Goal: Information Seeking & Learning: Learn about a topic

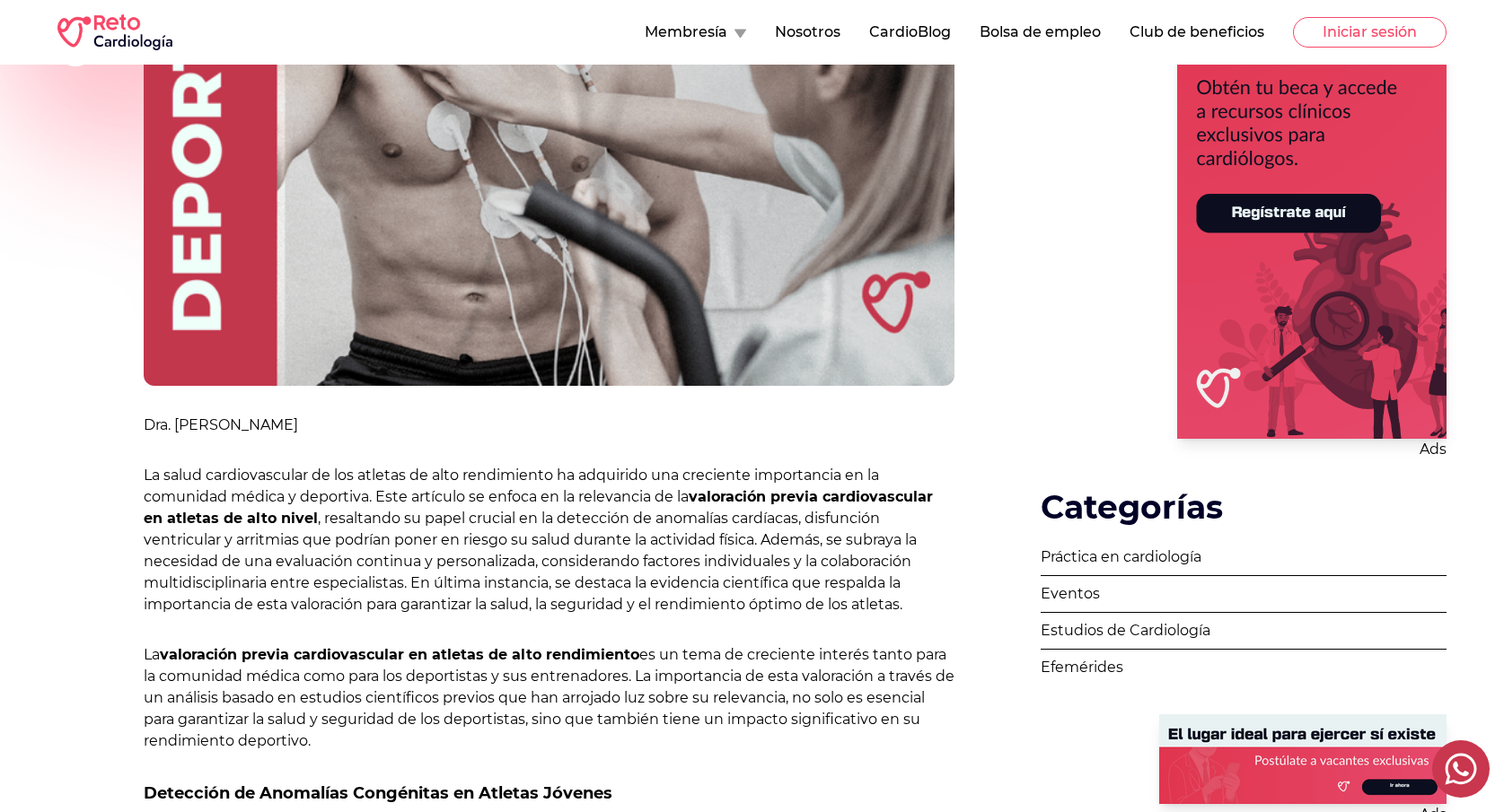
scroll to position [386, 0]
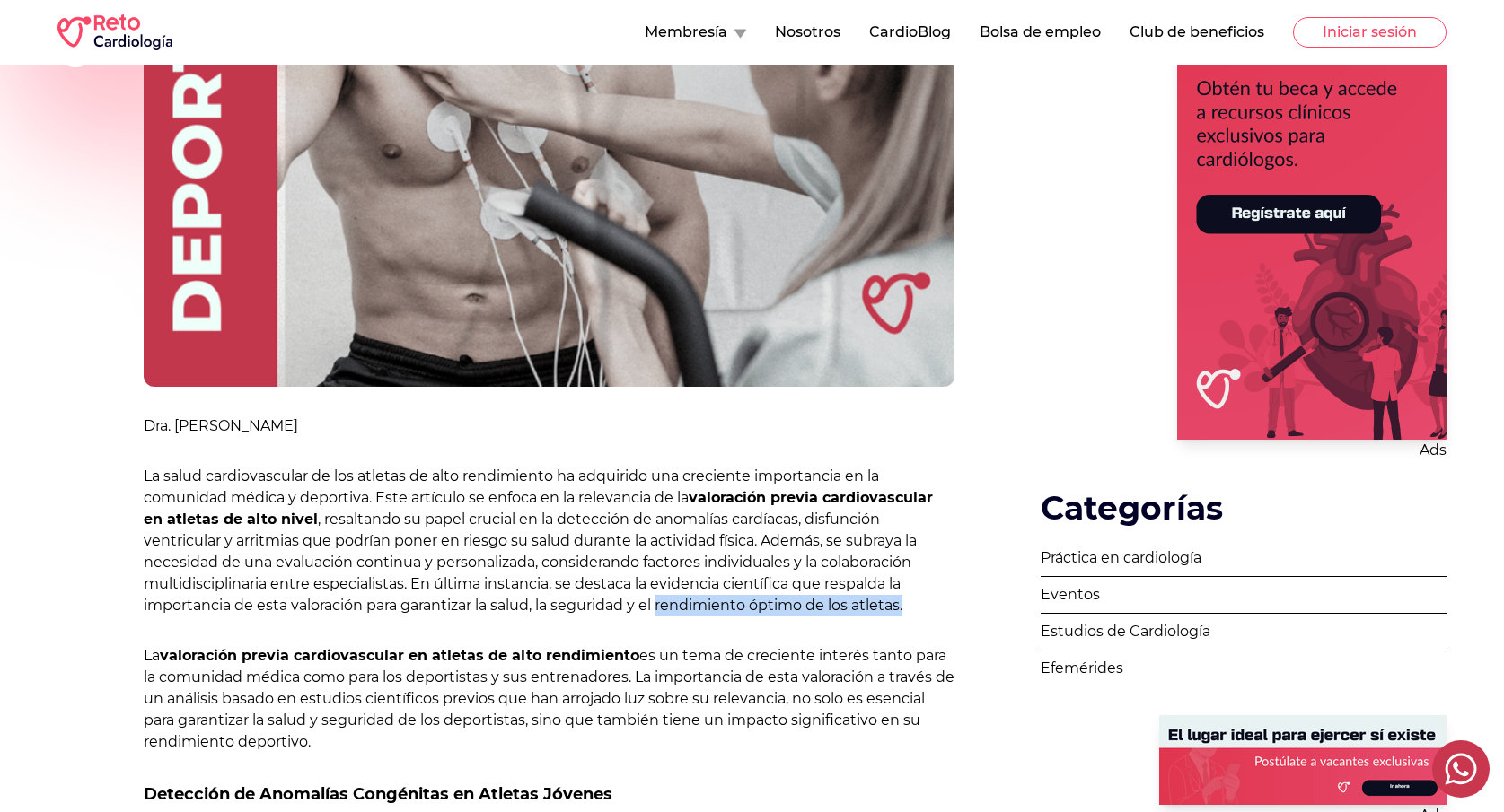
drag, startPoint x: 907, startPoint y: 607, endPoint x: 664, endPoint y: 607, distance: 243.0
click at [664, 607] on p "La salud cardiovascular de los atletas de alto rendimiento ha adquirido una cre…" at bounding box center [548, 541] width 810 height 151
copy p "rendimiento óptimo de los atletas."
click at [664, 607] on p "La salud cardiovascular de los atletas de alto rendimiento ha adquirido una cre…" at bounding box center [548, 541] width 810 height 151
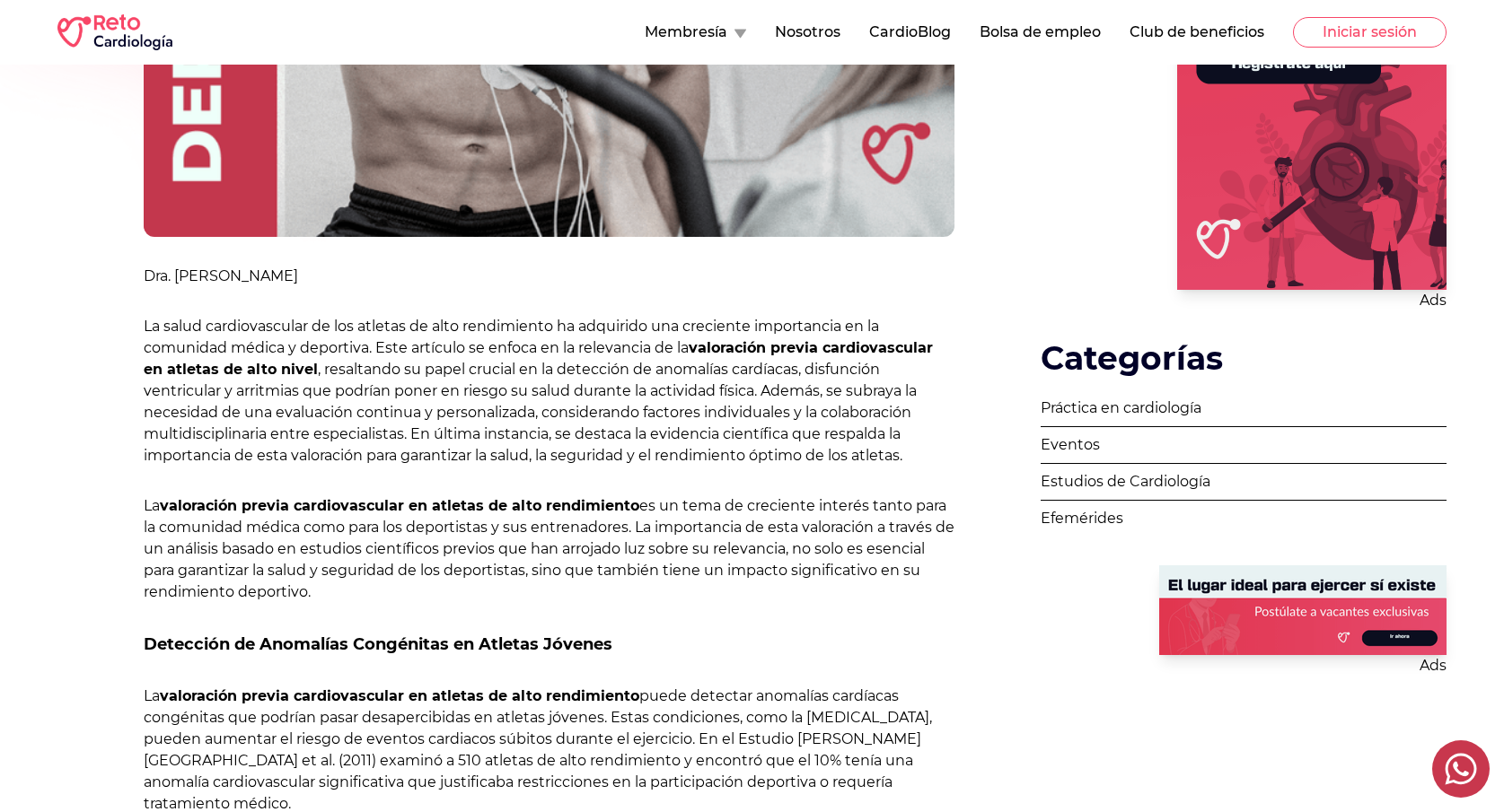
scroll to position [545, 0]
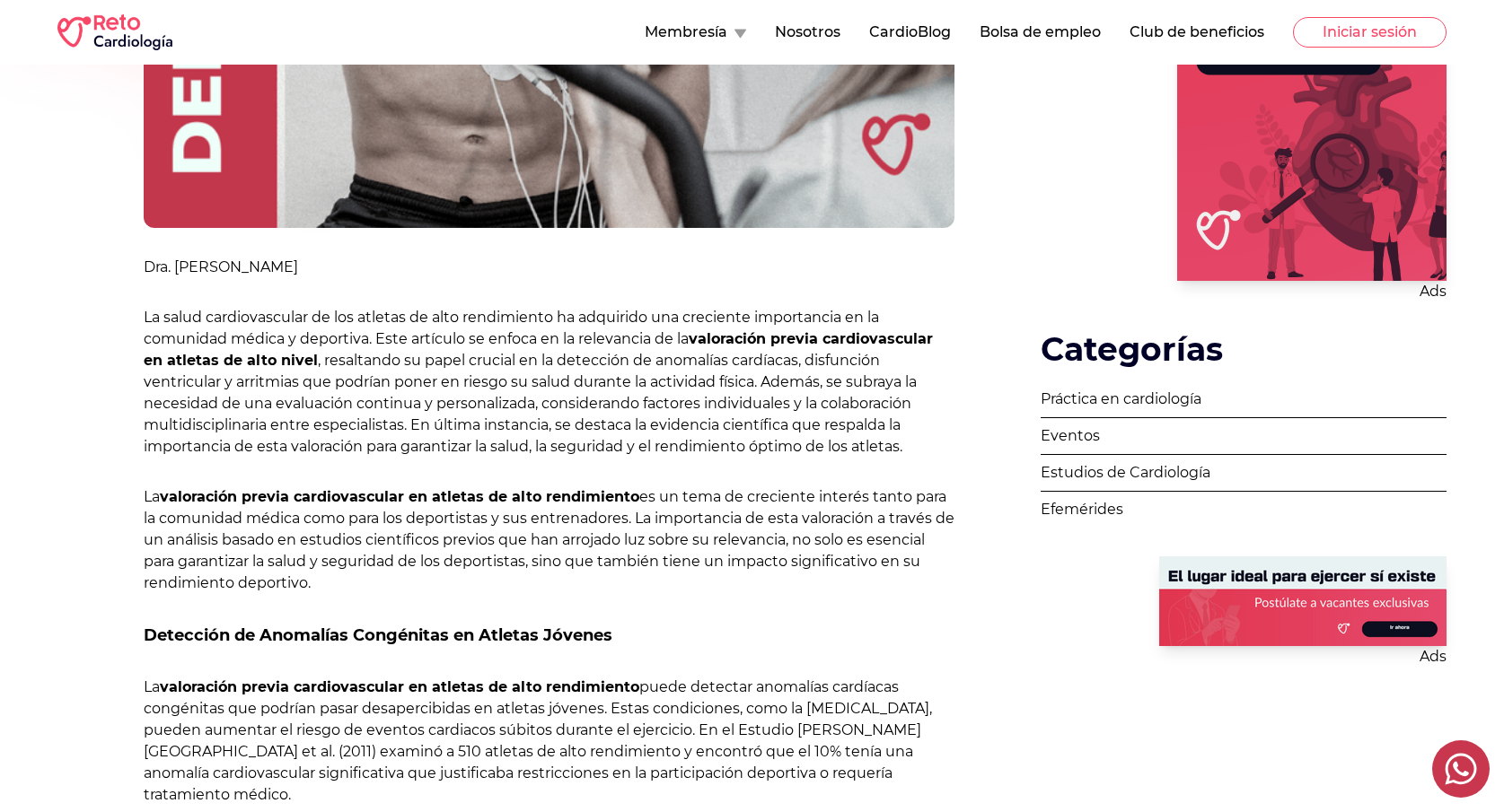
drag, startPoint x: 730, startPoint y: 563, endPoint x: 755, endPoint y: 582, distance: 31.4
click at [755, 582] on p "La valoración previa cardiovascular en atletas de alto rendimiento es un tema d…" at bounding box center [548, 540] width 810 height 107
copy p "impacto significativo en su rendimiento deportivo."
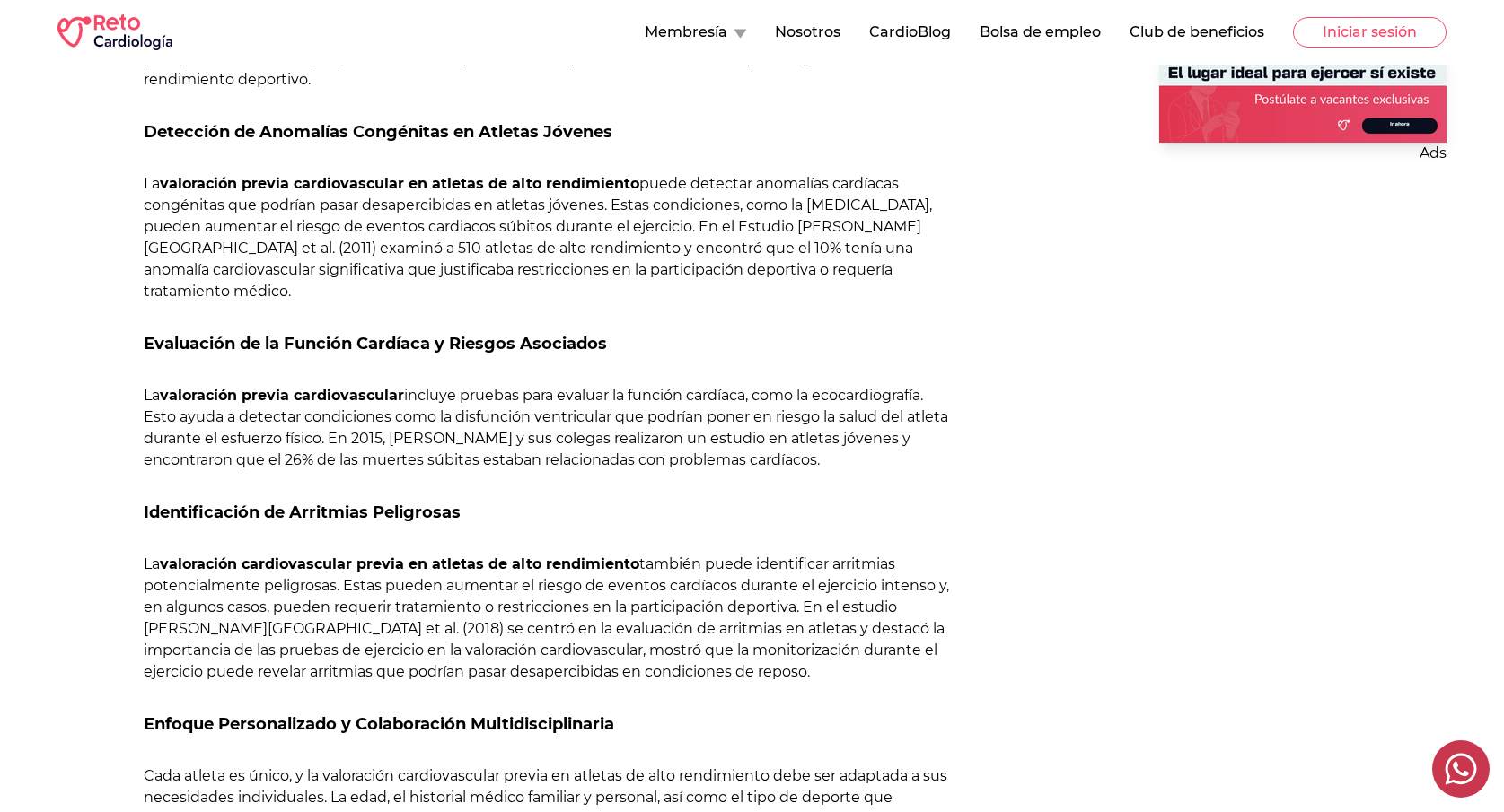
scroll to position [1049, 0]
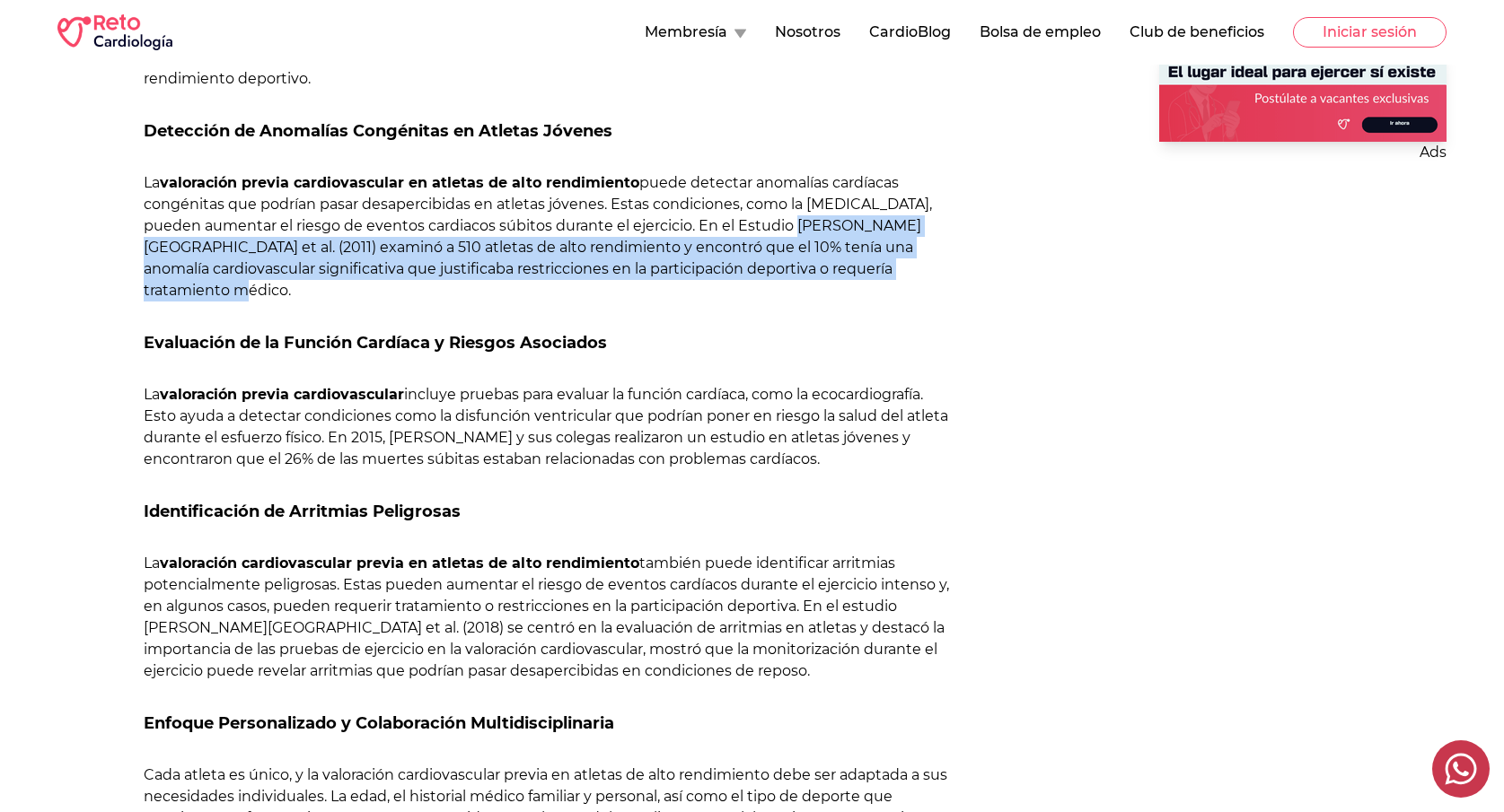
drag, startPoint x: 211, startPoint y: 292, endPoint x: 787, endPoint y: 225, distance: 579.9
click at [787, 225] on p "La valoración previa cardiovascular en atletas de alto rendimiento puede detect…" at bounding box center [548, 237] width 810 height 129
copy p "En el Estudio [PERSON_NAME] et al. (2011) examinó a 510 atletas de alto rendimi…"
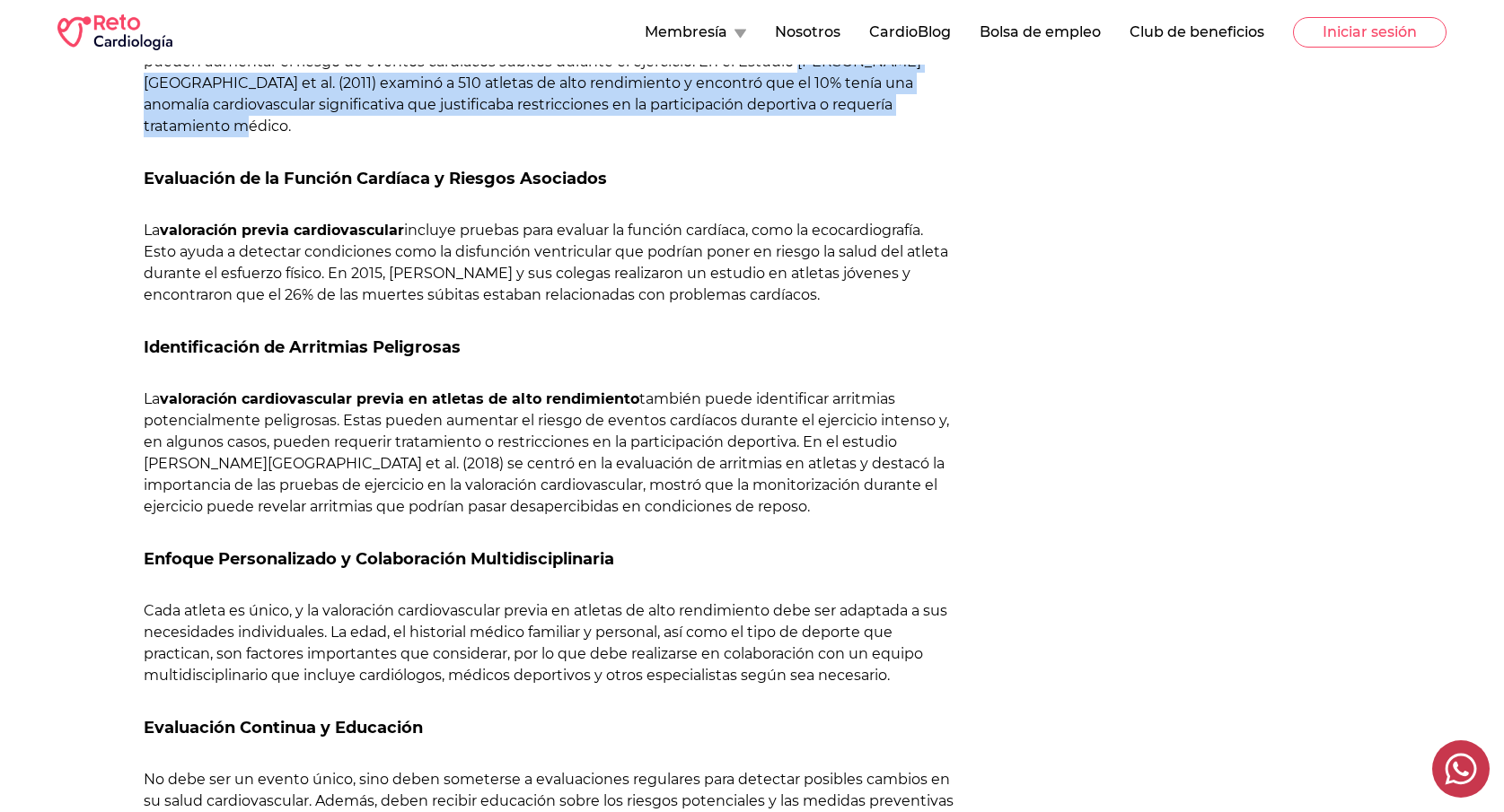
scroll to position [1224, 0]
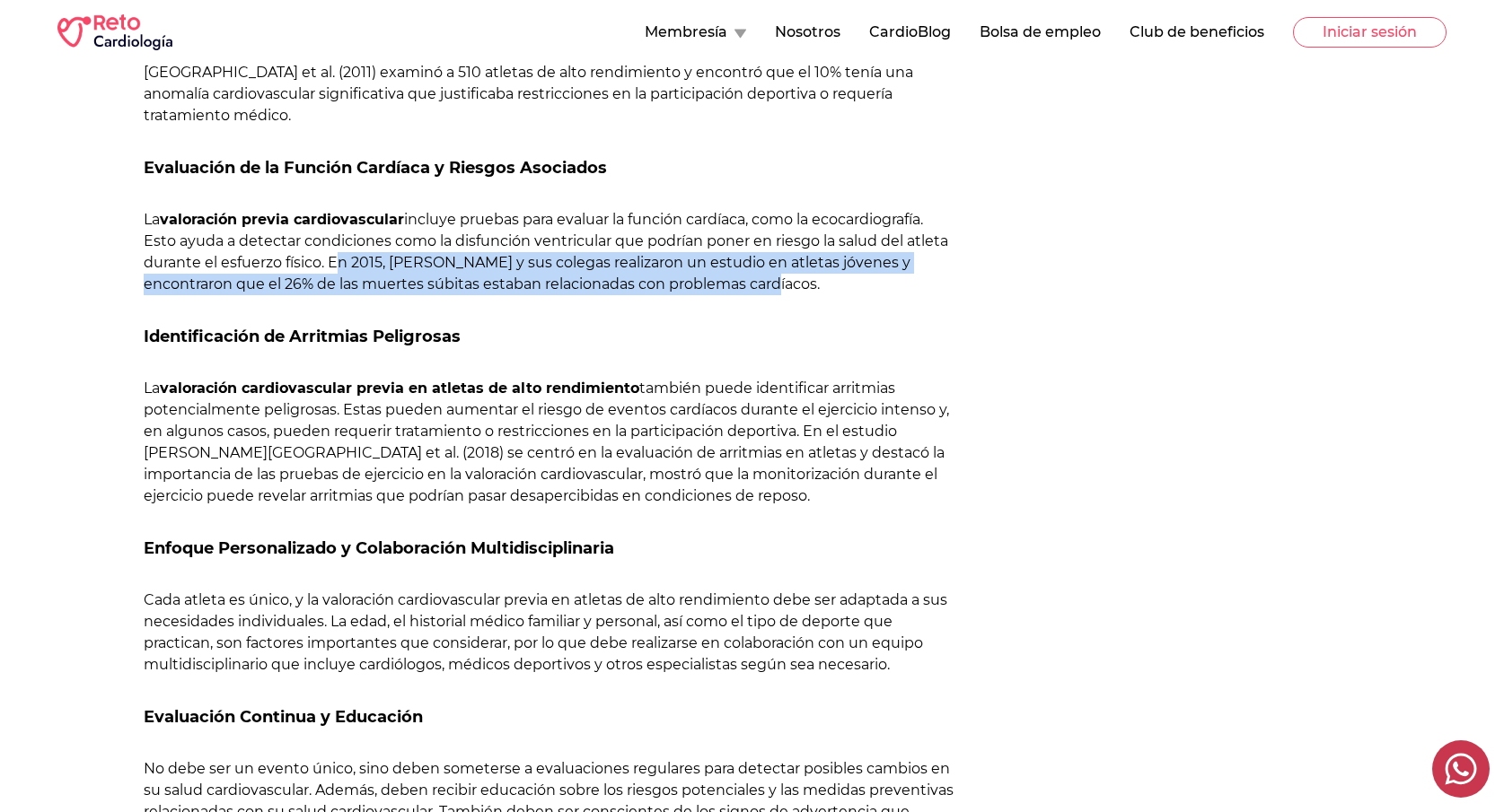
drag, startPoint x: 741, startPoint y: 279, endPoint x: 330, endPoint y: 271, distance: 411.1
click at [330, 271] on p "La valoración previa cardiovascular incluye pruebas para evaluar la función car…" at bounding box center [548, 252] width 810 height 86
copy p "En 2015, [PERSON_NAME] y sus colegas realizaron un estudio en atletas jóvenes y…"
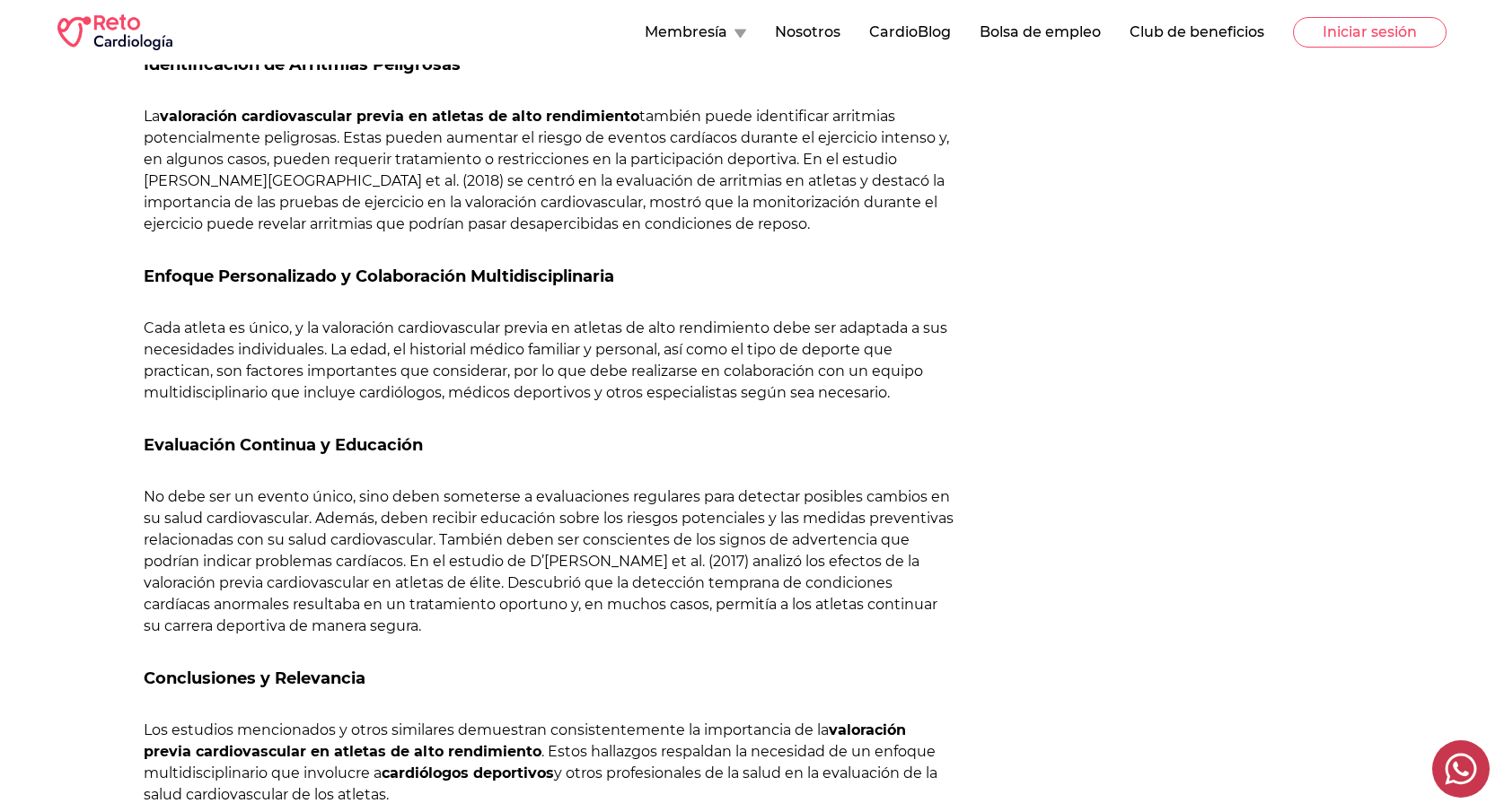
scroll to position [1502, 0]
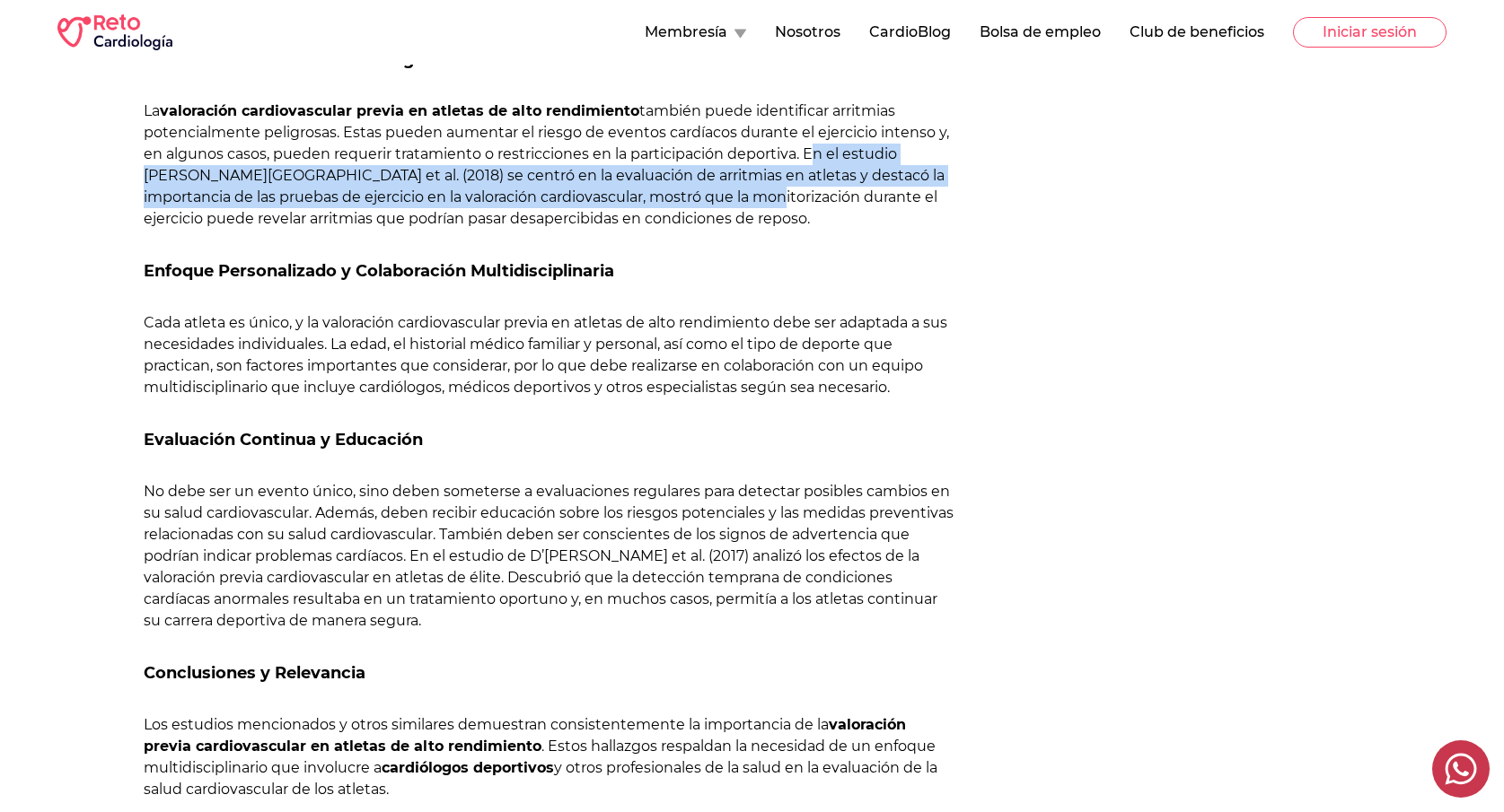
drag, startPoint x: 806, startPoint y: 152, endPoint x: 700, endPoint y: 189, distance: 112.3
click at [700, 189] on p "La valoración cardiovascular previa en atletas de alto rendimiento también pued…" at bounding box center [548, 165] width 810 height 129
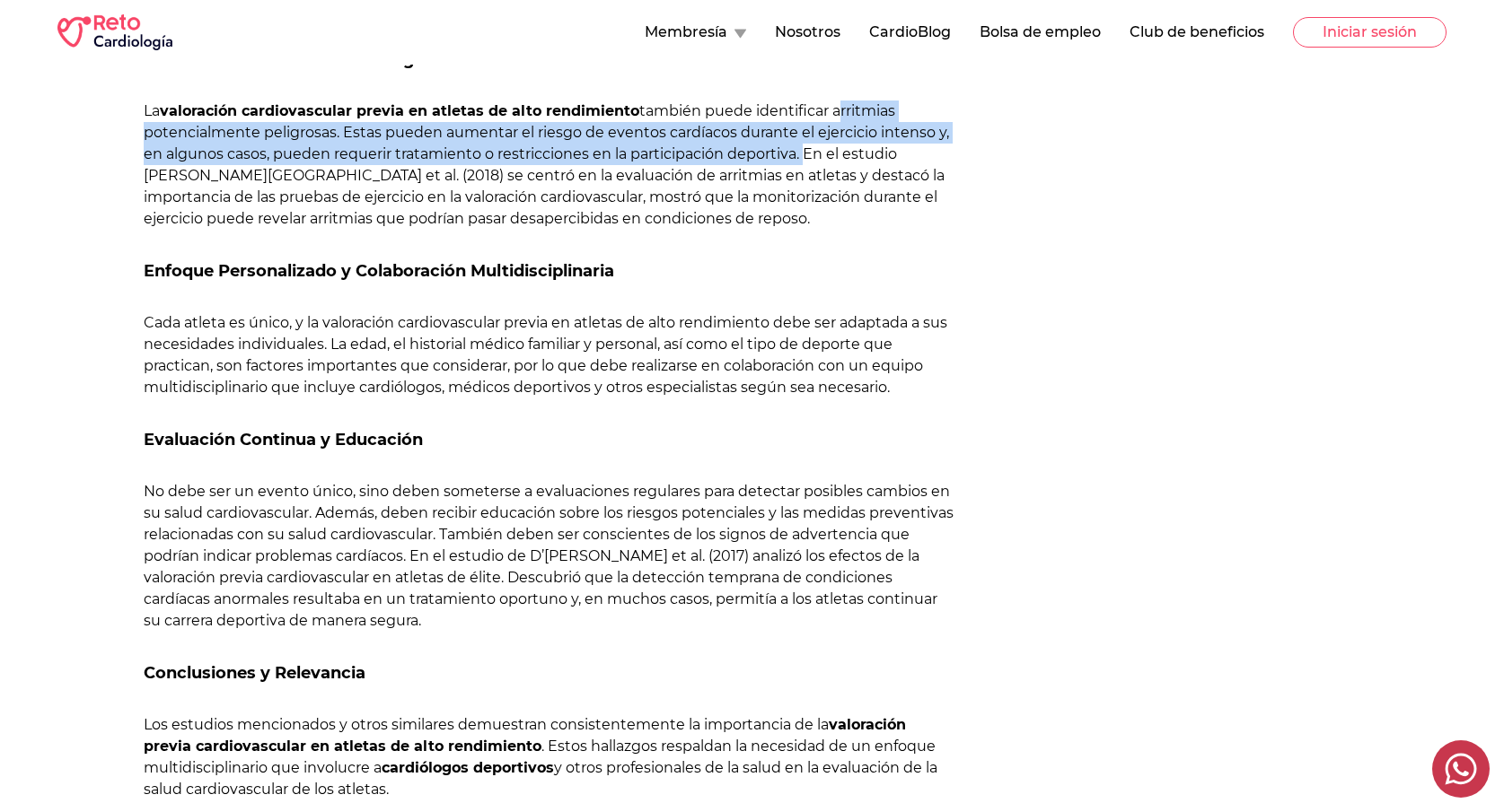
drag, startPoint x: 833, startPoint y: 111, endPoint x: 800, endPoint y: 153, distance: 53.4
click at [800, 153] on p "La valoración cardiovascular previa en atletas de alto rendimiento también pued…" at bounding box center [548, 165] width 810 height 129
copy p "arritmias potencialmente peligrosas. Estas pueden aumentar el riesgo de eventos…"
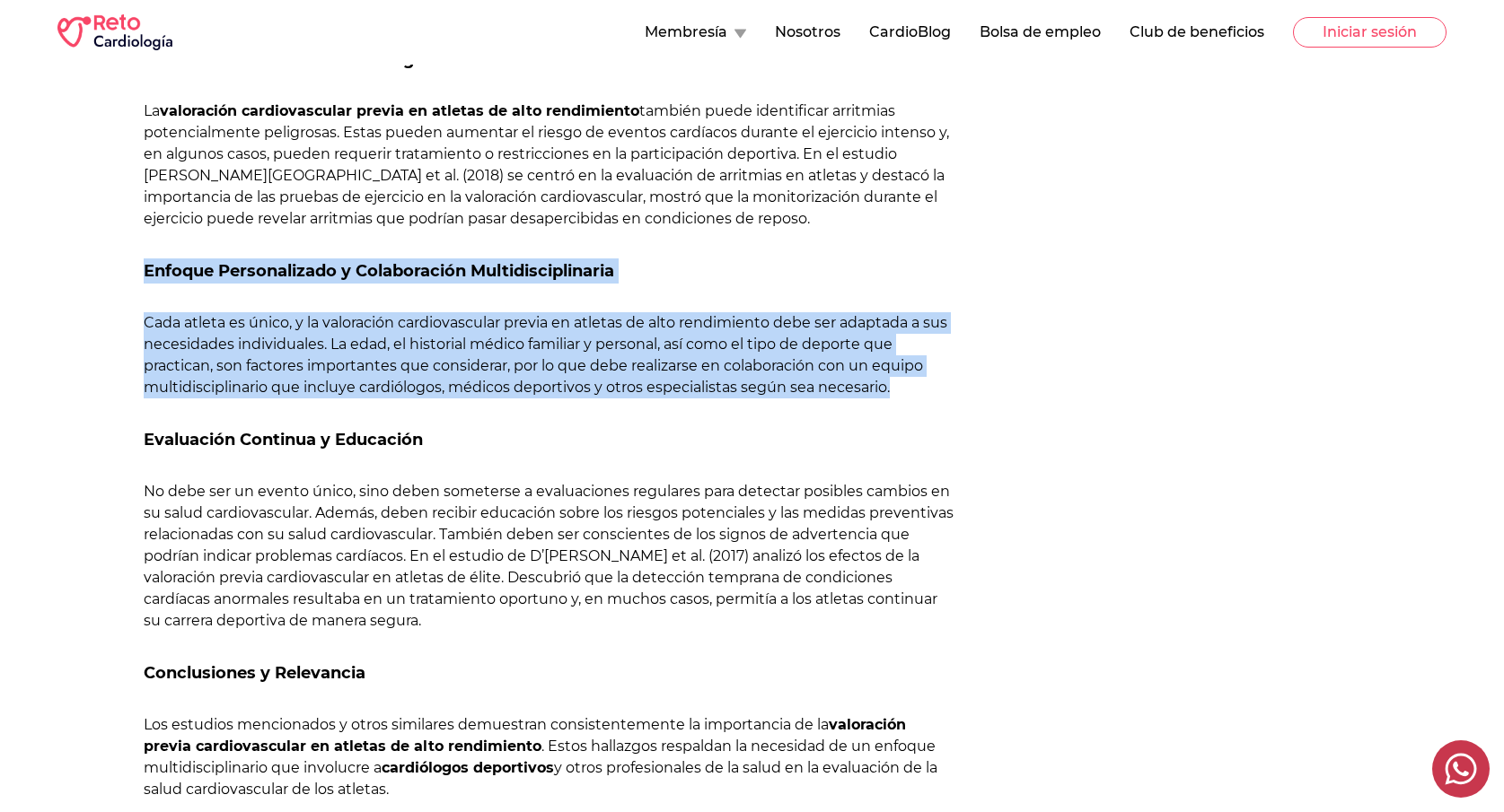
drag, startPoint x: 901, startPoint y: 388, endPoint x: 131, endPoint y: 278, distance: 777.8
copy div "Enfoque Personalizado y Colaboración Multidisciplinaria Cada atleta es único, y…"
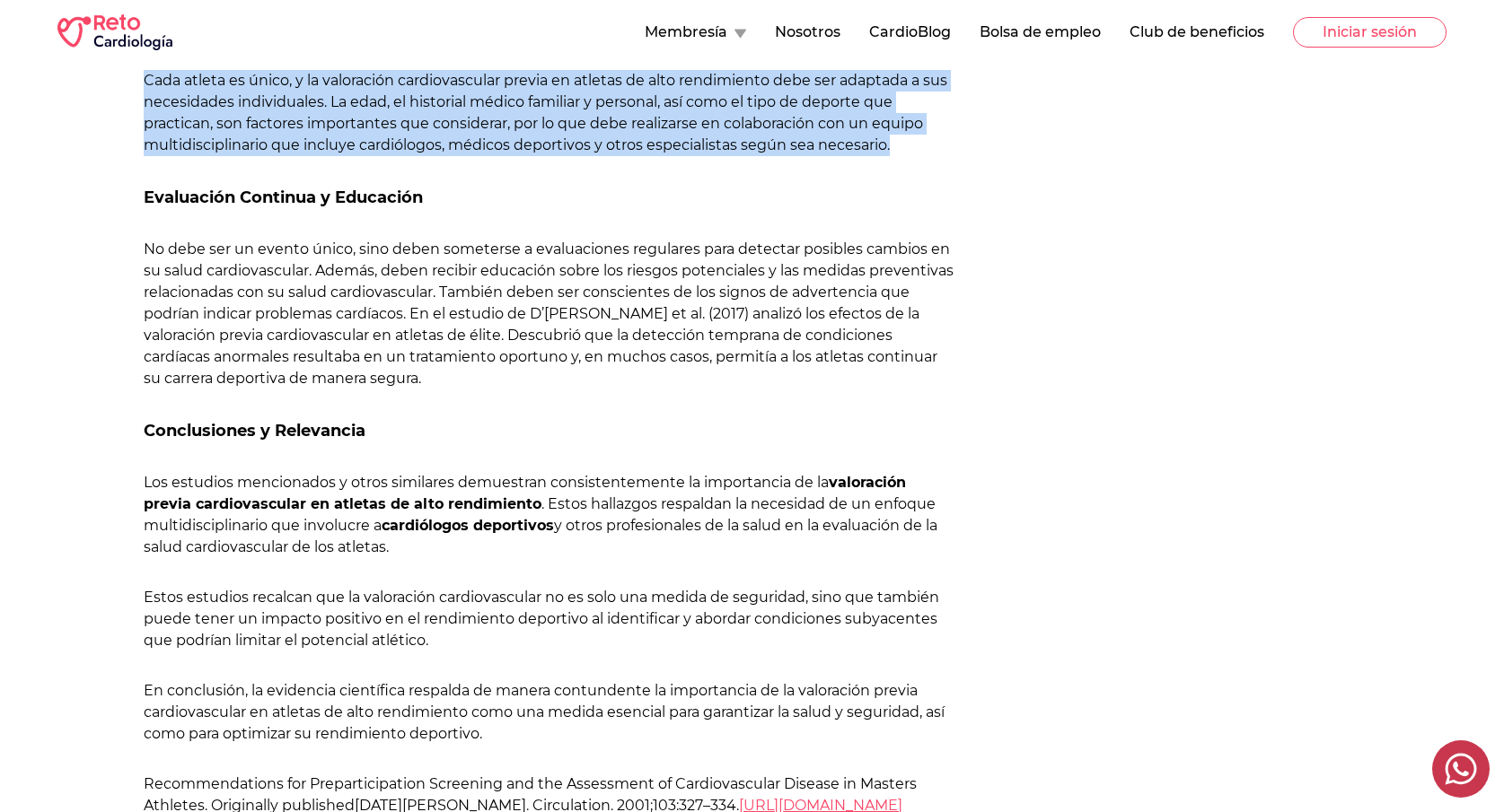
scroll to position [1749, 0]
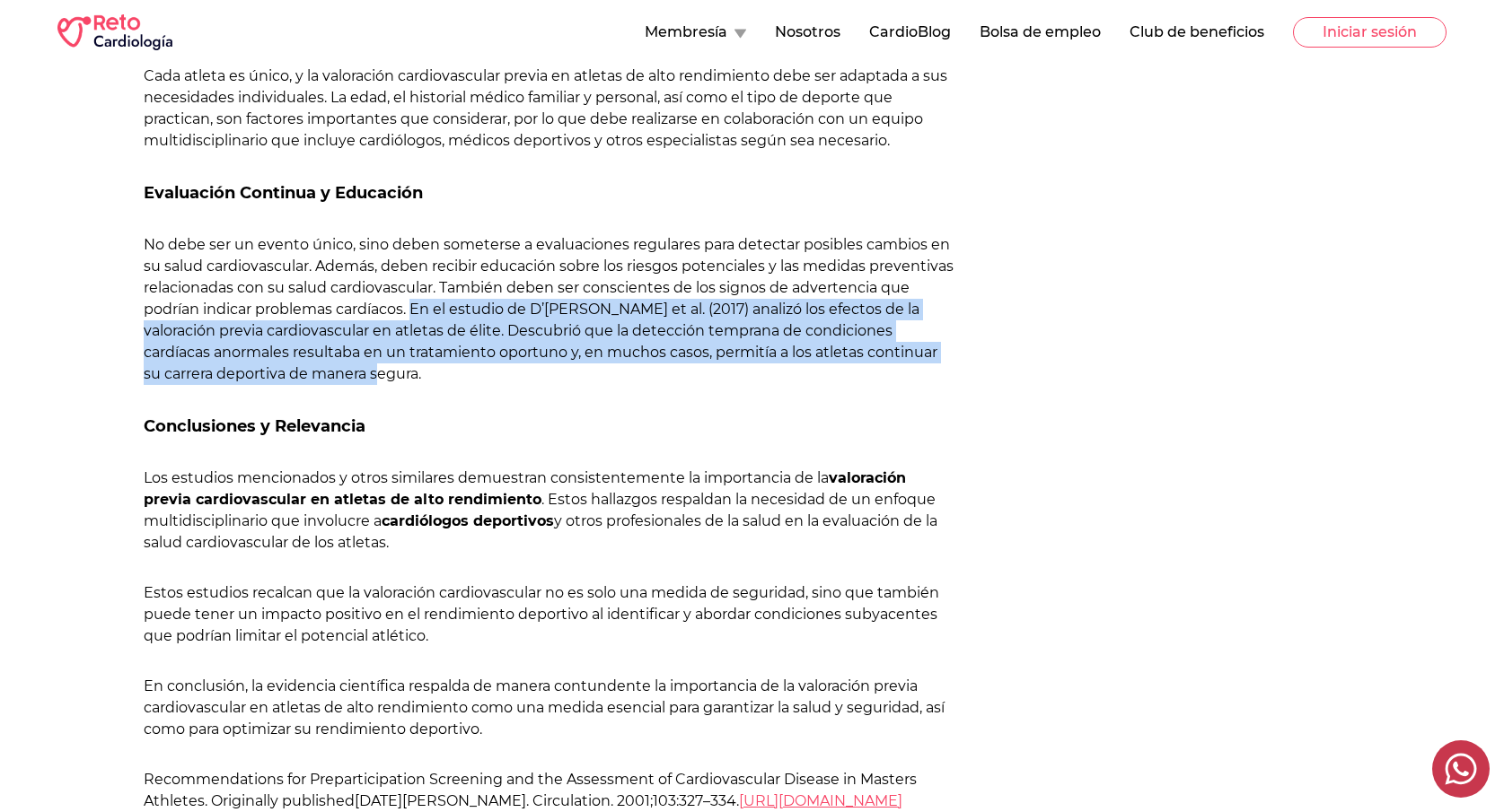
drag, startPoint x: 414, startPoint y: 307, endPoint x: 706, endPoint y: 374, distance: 299.6
click at [706, 374] on p "No debe ser un evento único, sino deben someterse a evaluaciones regulares para…" at bounding box center [548, 310] width 810 height 151
copy p "En el estudio de D’[PERSON_NAME] et al. (2017) analizó los efectos de la valora…"
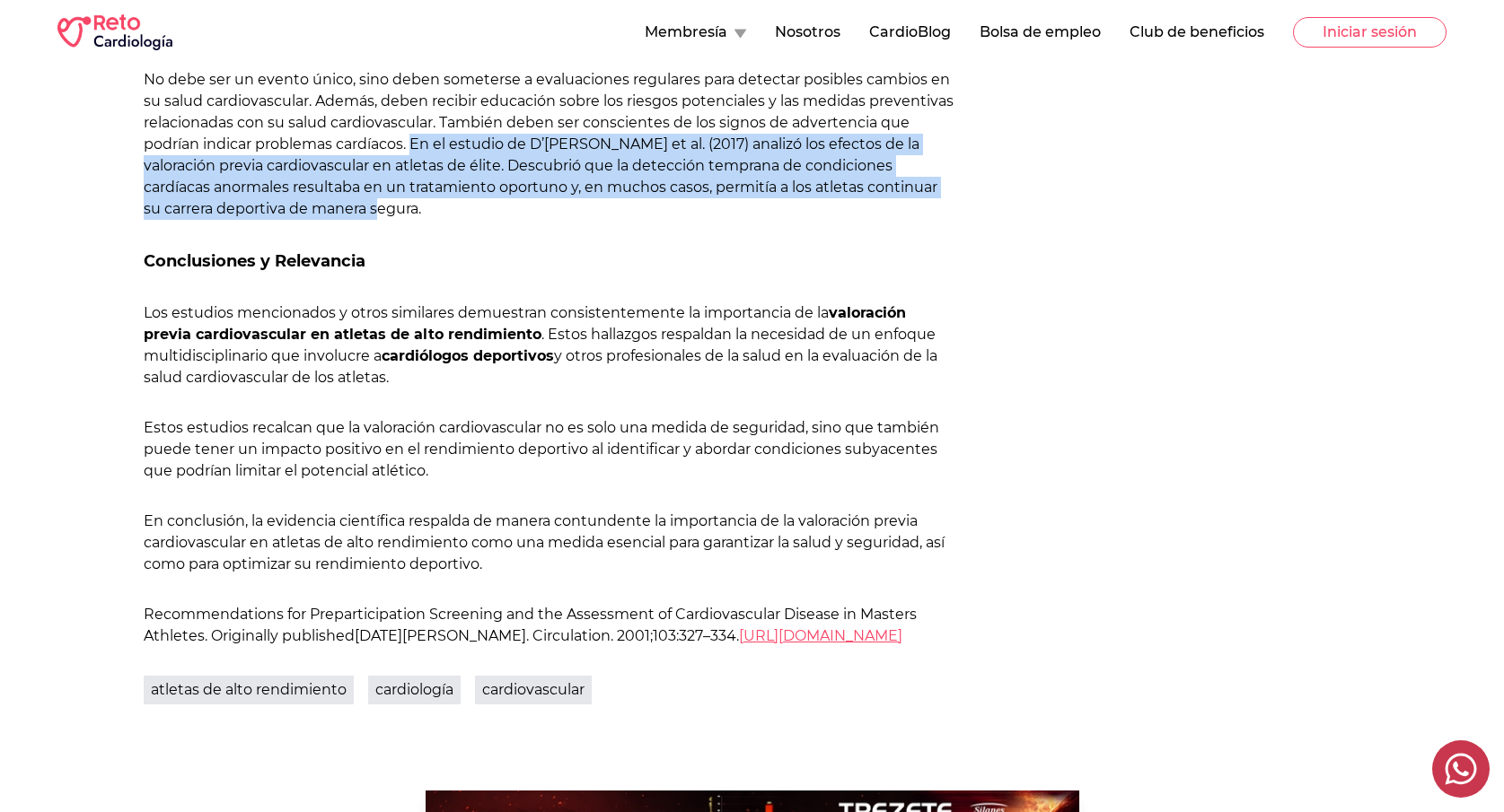
scroll to position [1916, 0]
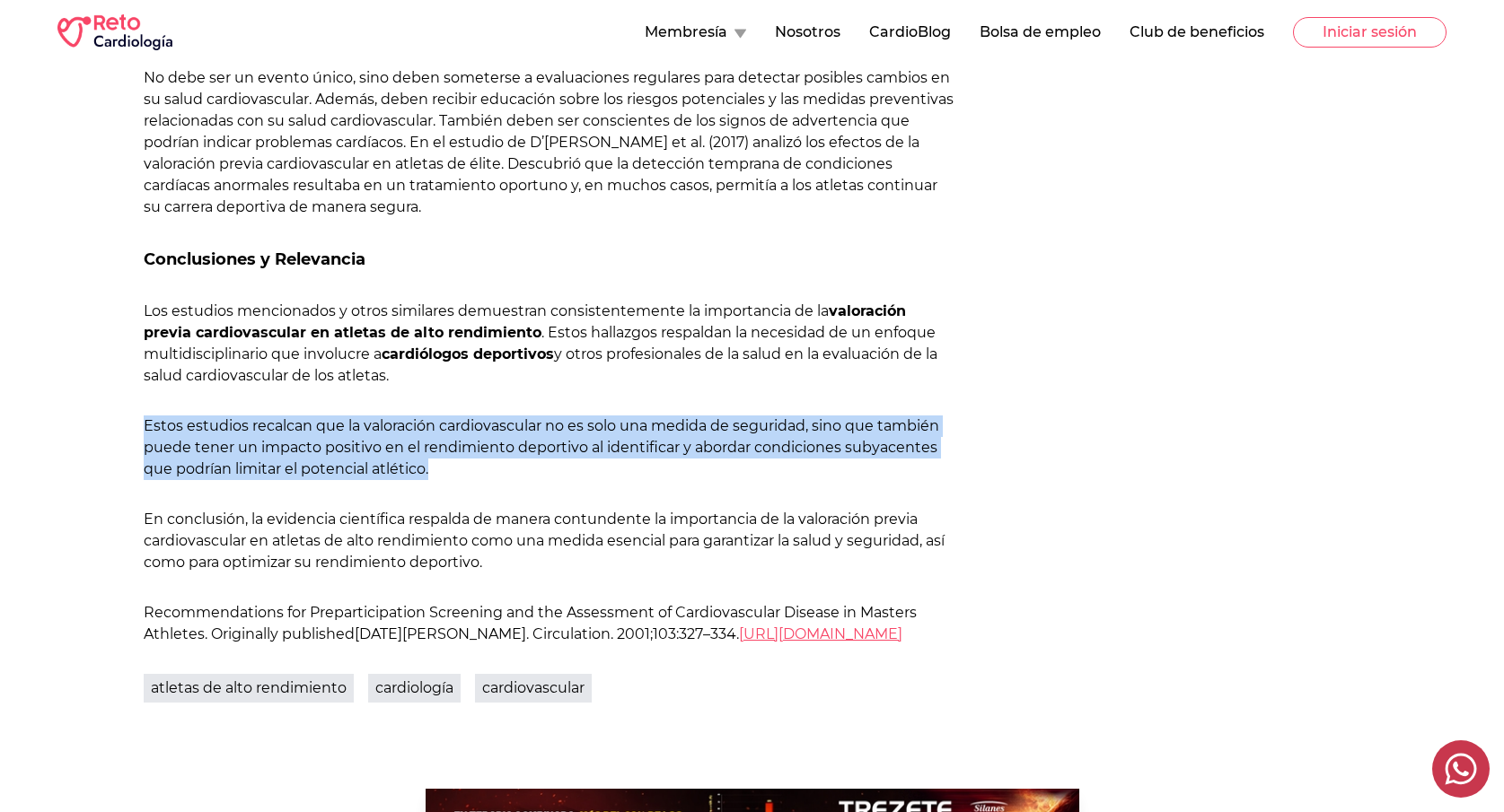
drag, startPoint x: 446, startPoint y: 468, endPoint x: 146, endPoint y: 427, distance: 302.8
click at [146, 427] on p "Estos estudios recalcan que la valoración cardiovascular no es solo una medida …" at bounding box center [548, 447] width 810 height 65
copy p "Estos estudios recalcan que la valoración cardiovascular no es solo una medida …"
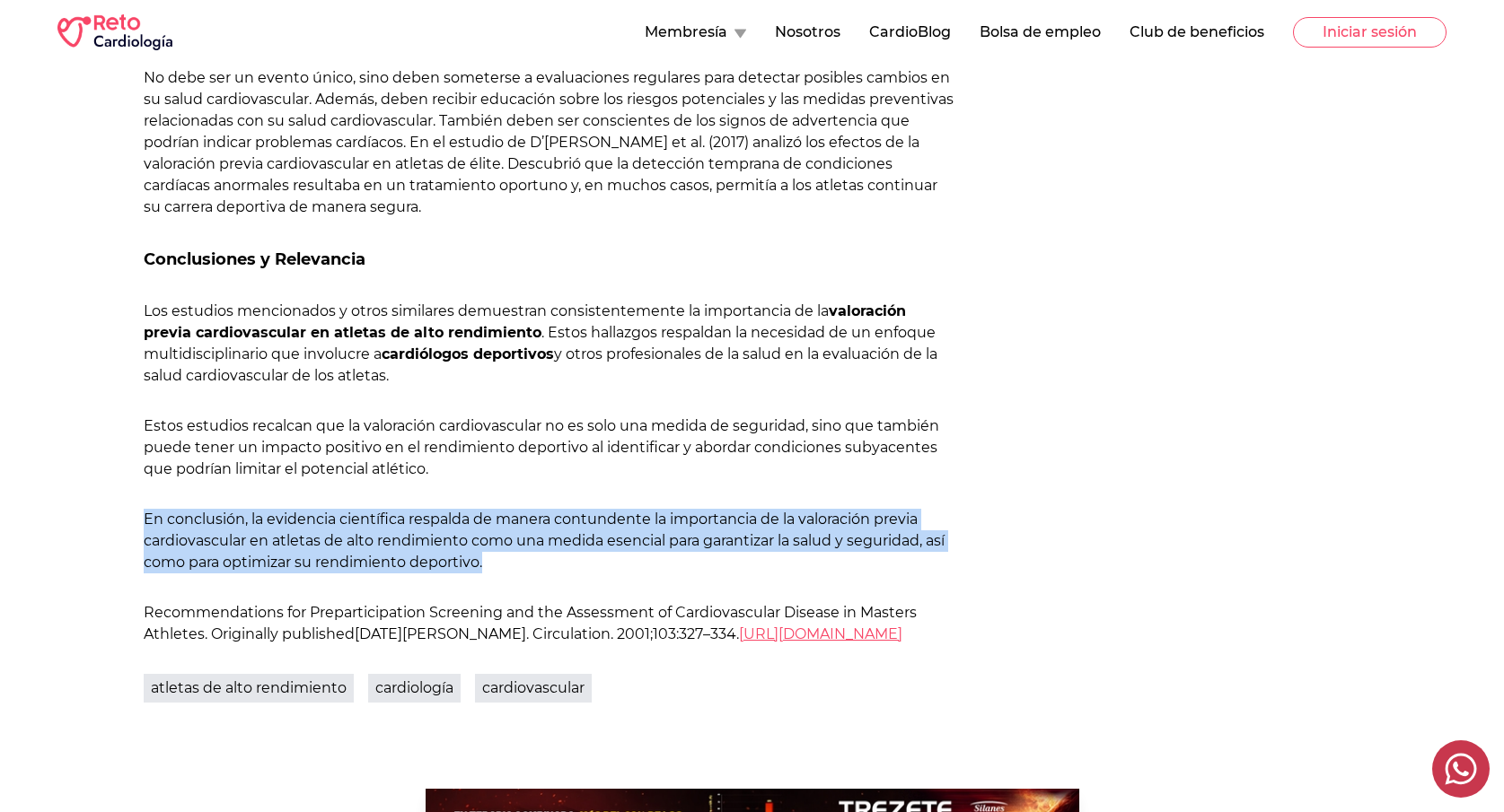
drag, startPoint x: 495, startPoint y: 565, endPoint x: 134, endPoint y: 529, distance: 362.8
copy p "En conclusión, la evidencia científica respalda de manera contundente la import…"
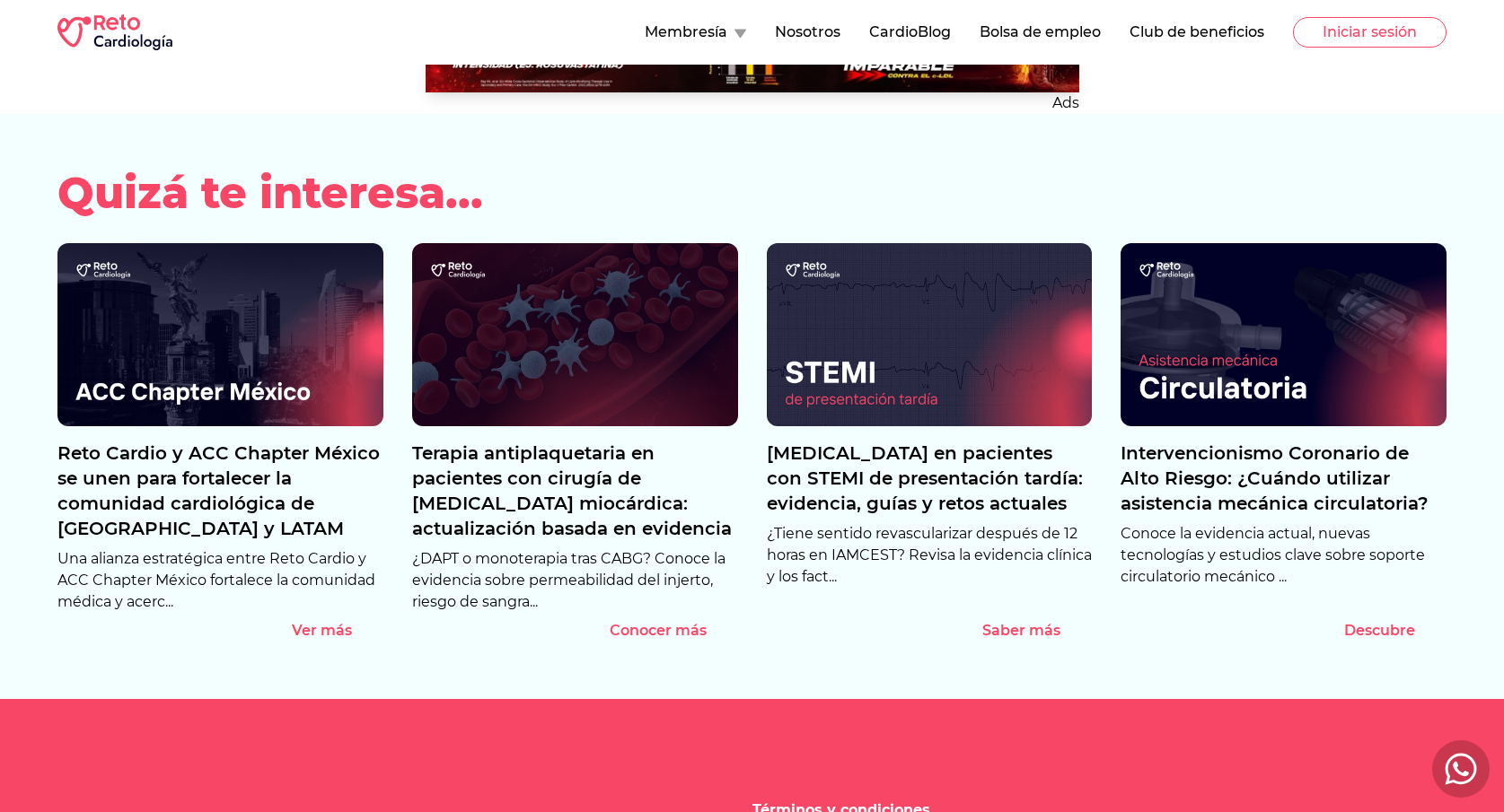
scroll to position [2694, 0]
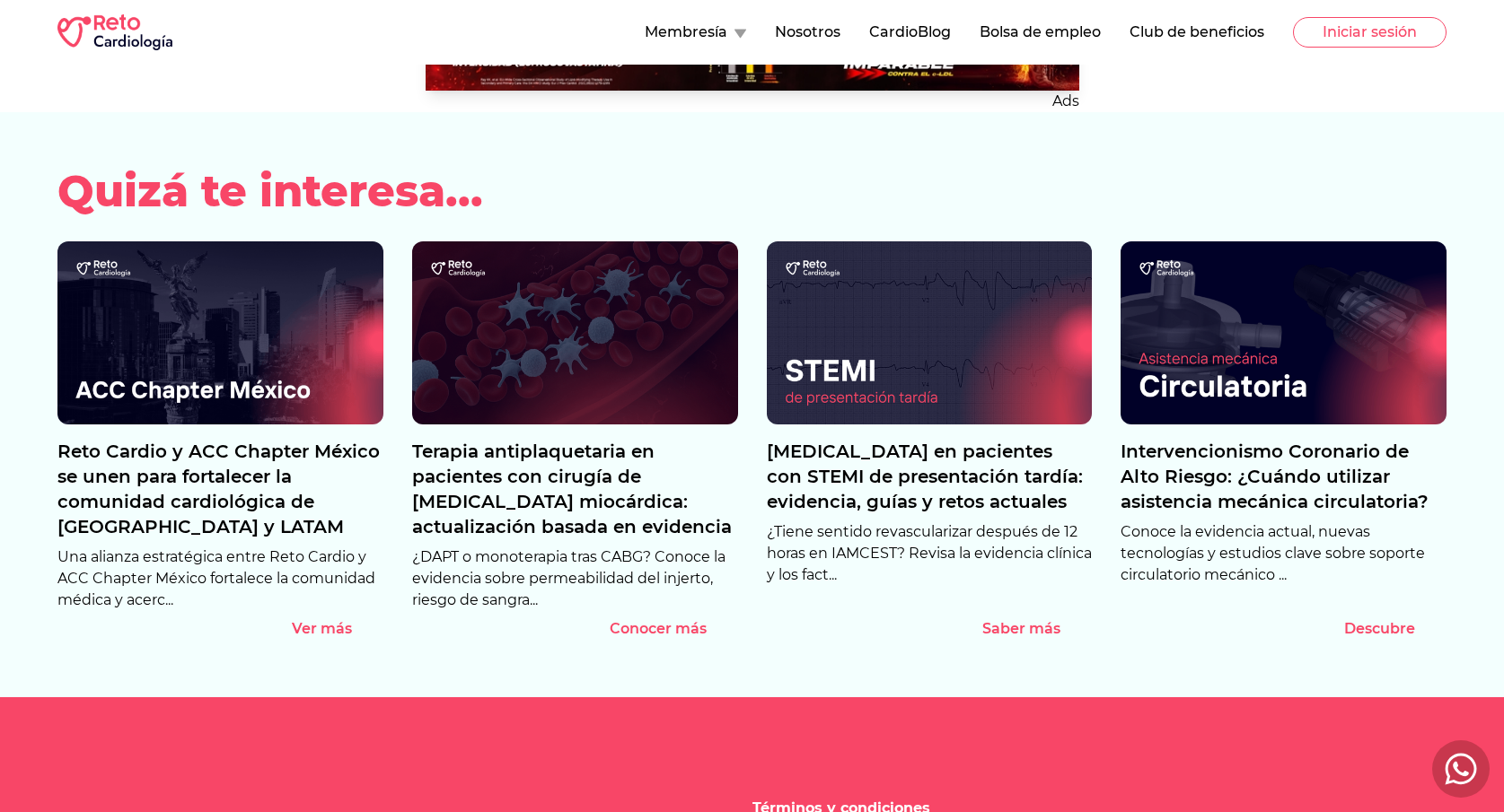
click at [230, 400] on img at bounding box center [220, 333] width 326 height 183
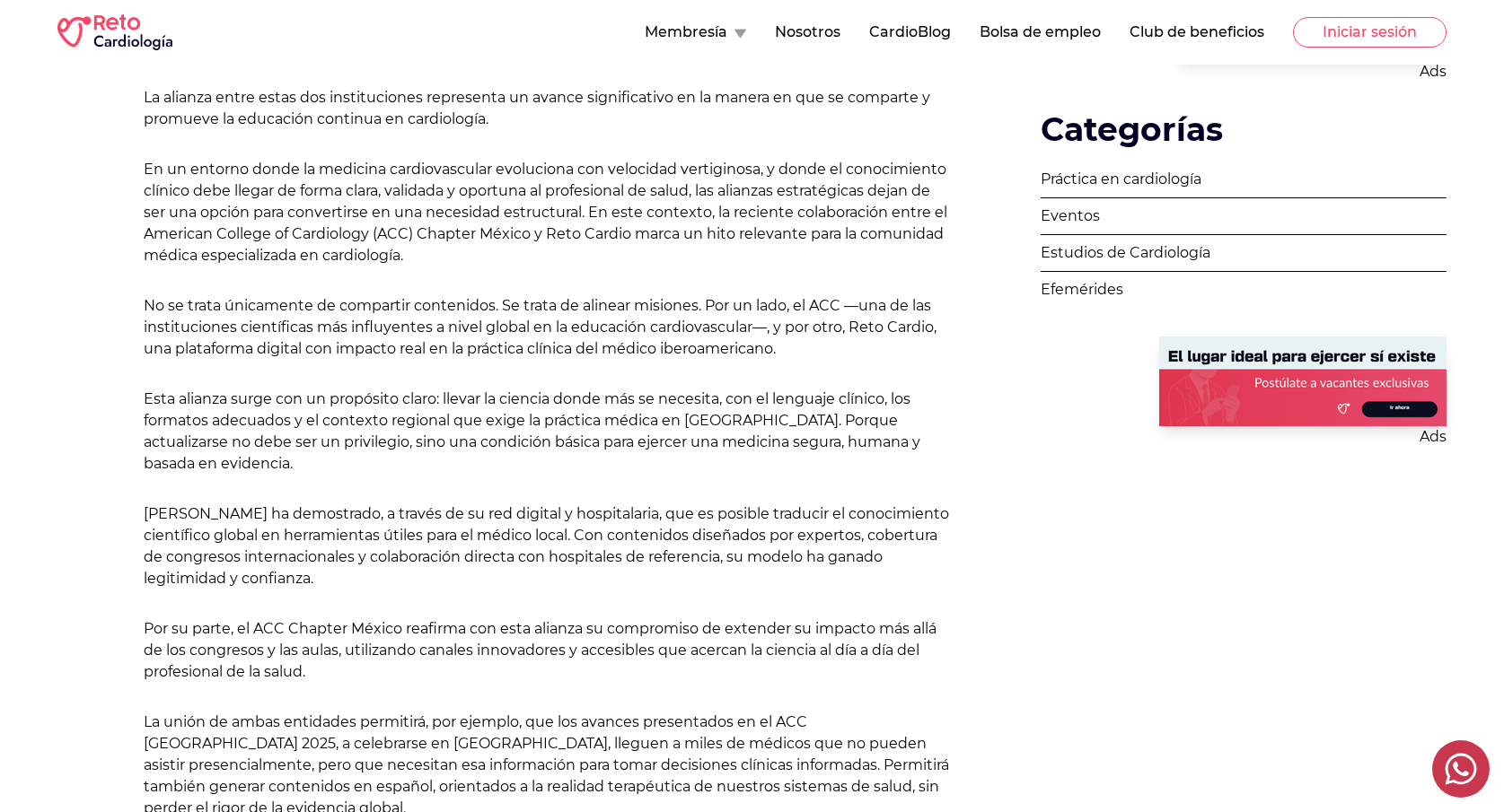
scroll to position [842, 0]
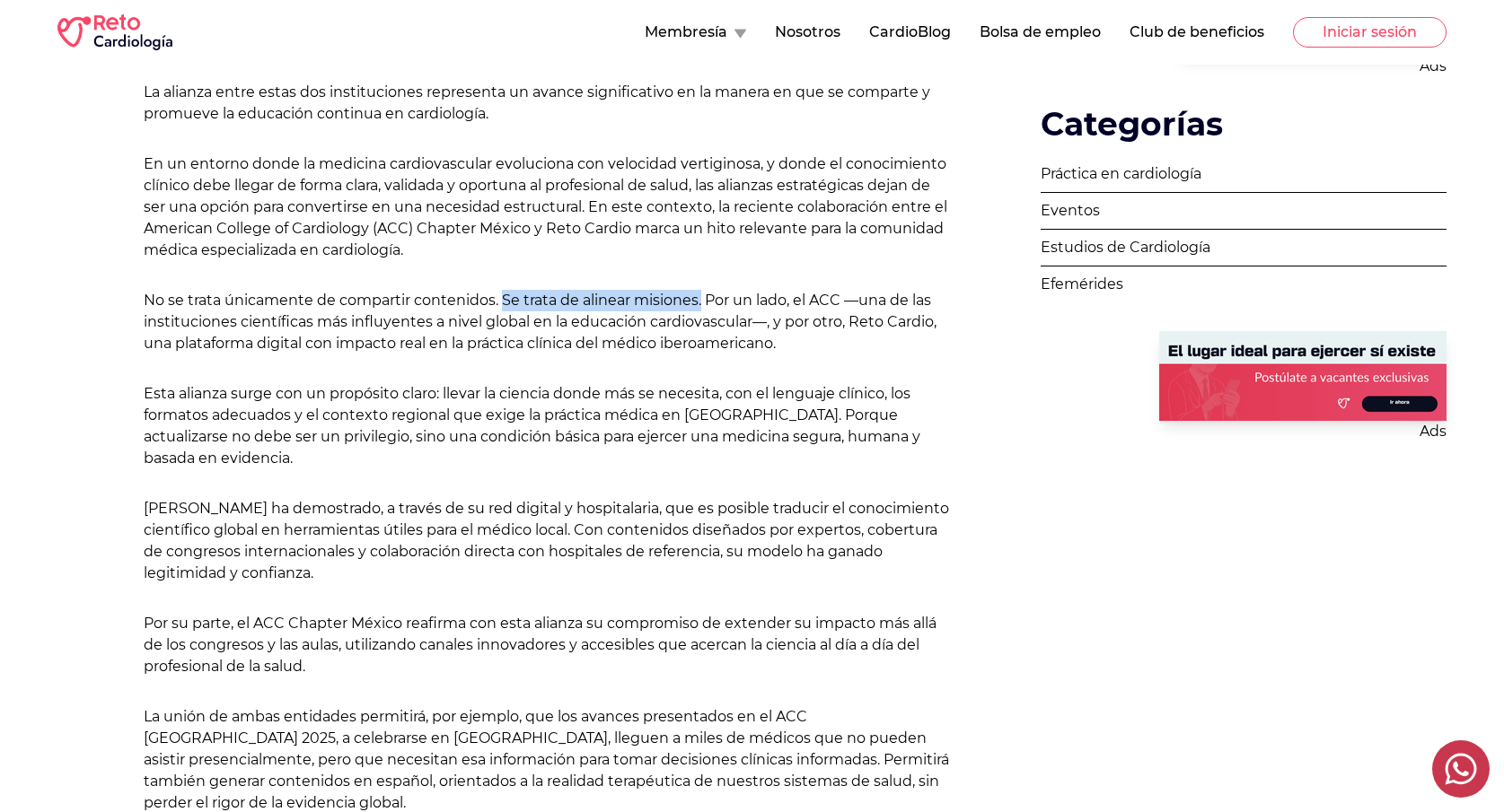
drag, startPoint x: 701, startPoint y: 266, endPoint x: 504, endPoint y: 268, distance: 197.0
click at [504, 290] on p "No se trata únicamente de compartir contenidos. Se trata de alinear misiones. P…" at bounding box center [548, 322] width 810 height 65
copy p "Se trata de alinear misiones."
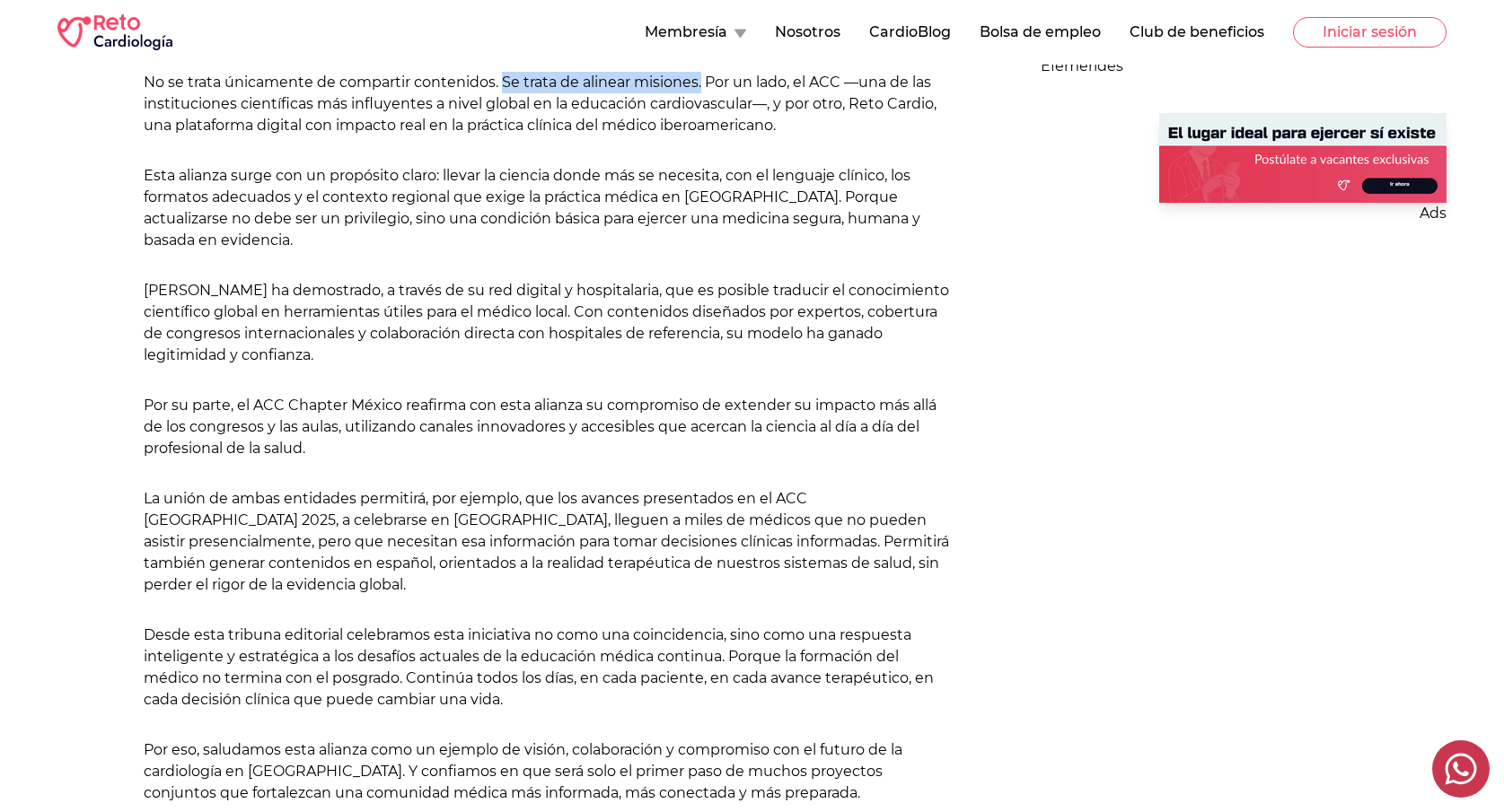
scroll to position [1061, 0]
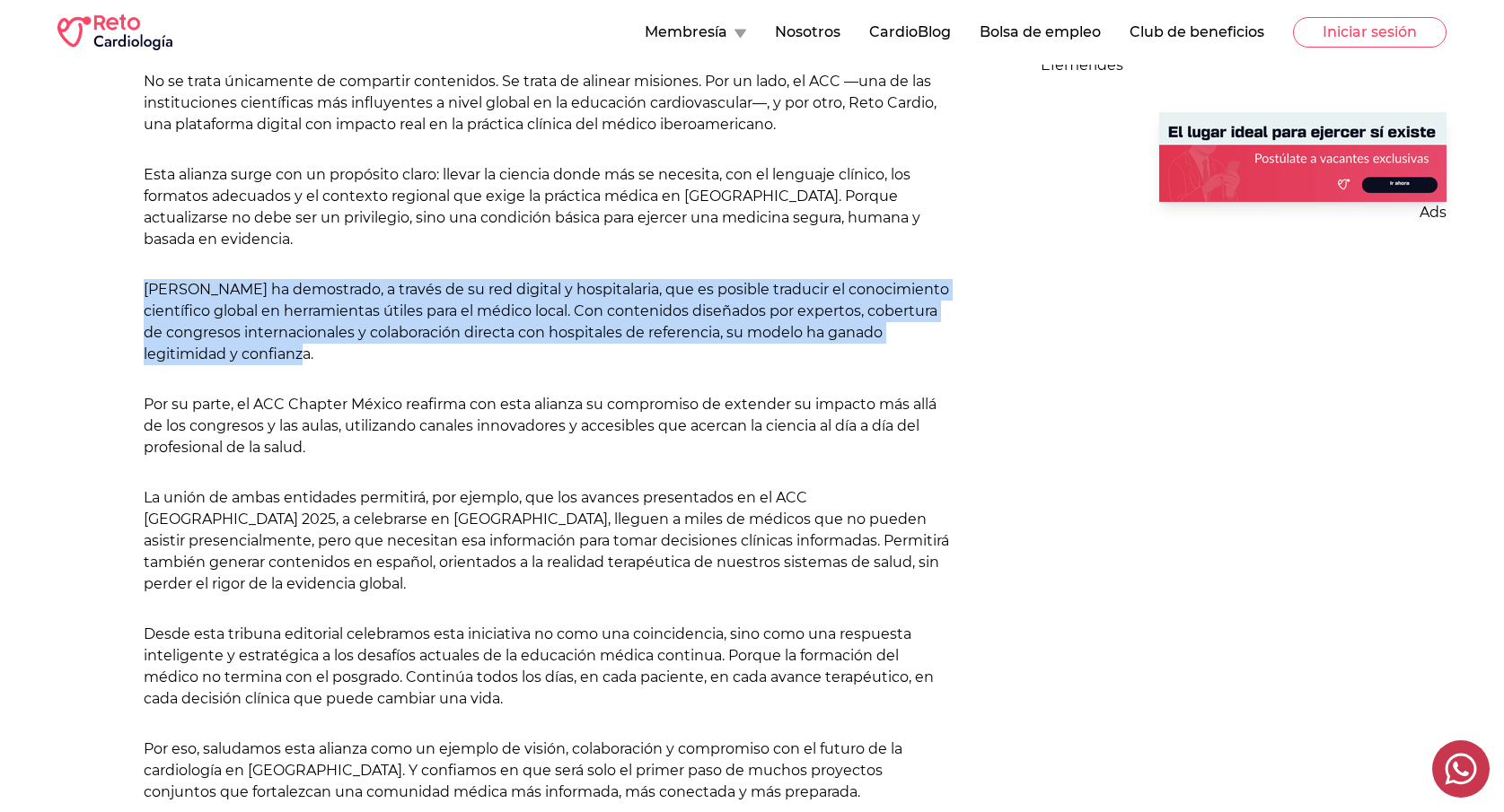
drag, startPoint x: 339, startPoint y: 317, endPoint x: 127, endPoint y: 264, distance: 218.5
click at [127, 264] on div "Reto Cardiología [DATE][PERSON_NAME] Una colaboración orientada al conocimiento…" at bounding box center [506, 94] width 897 height 1591
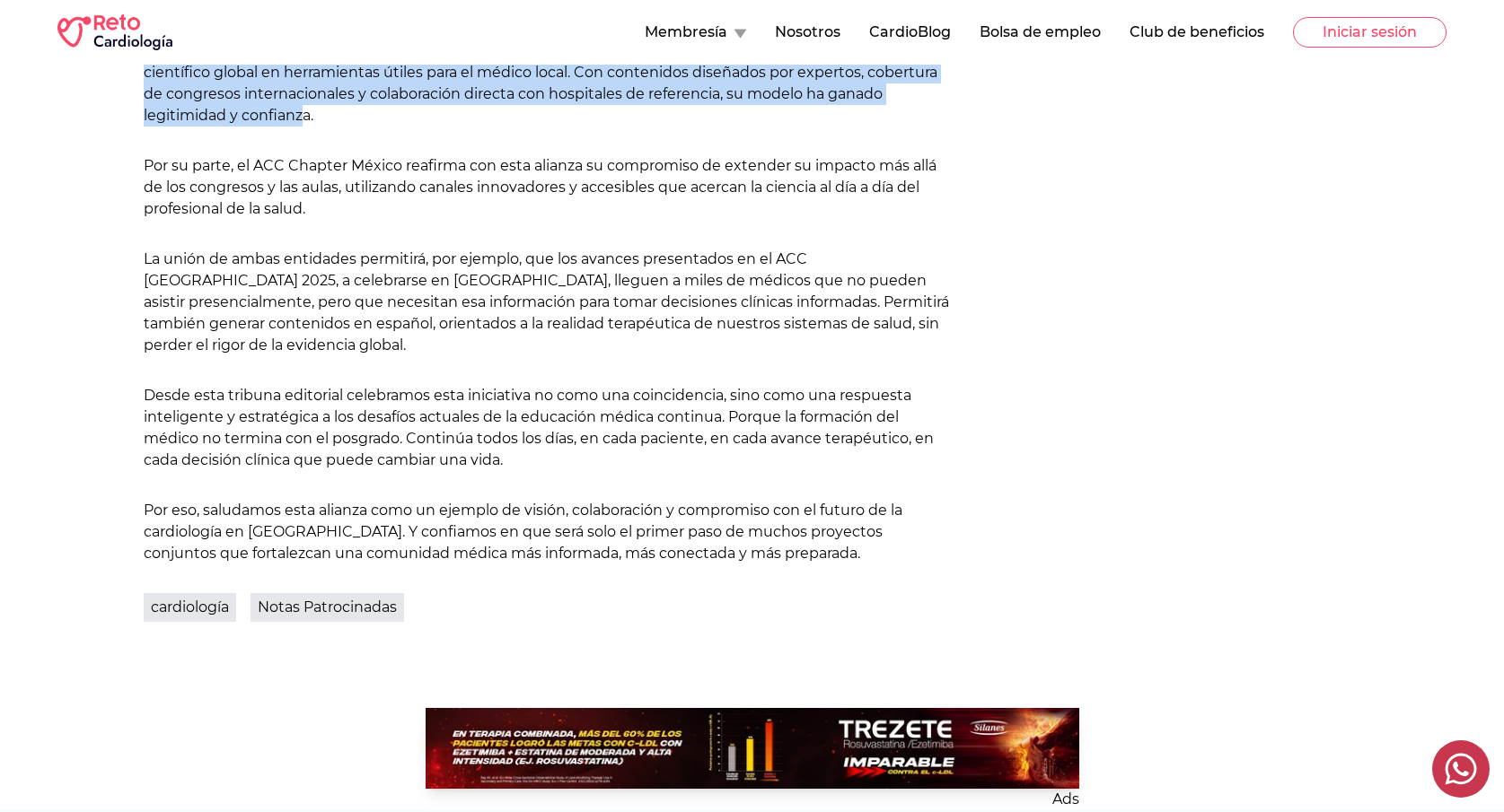
scroll to position [1304, 0]
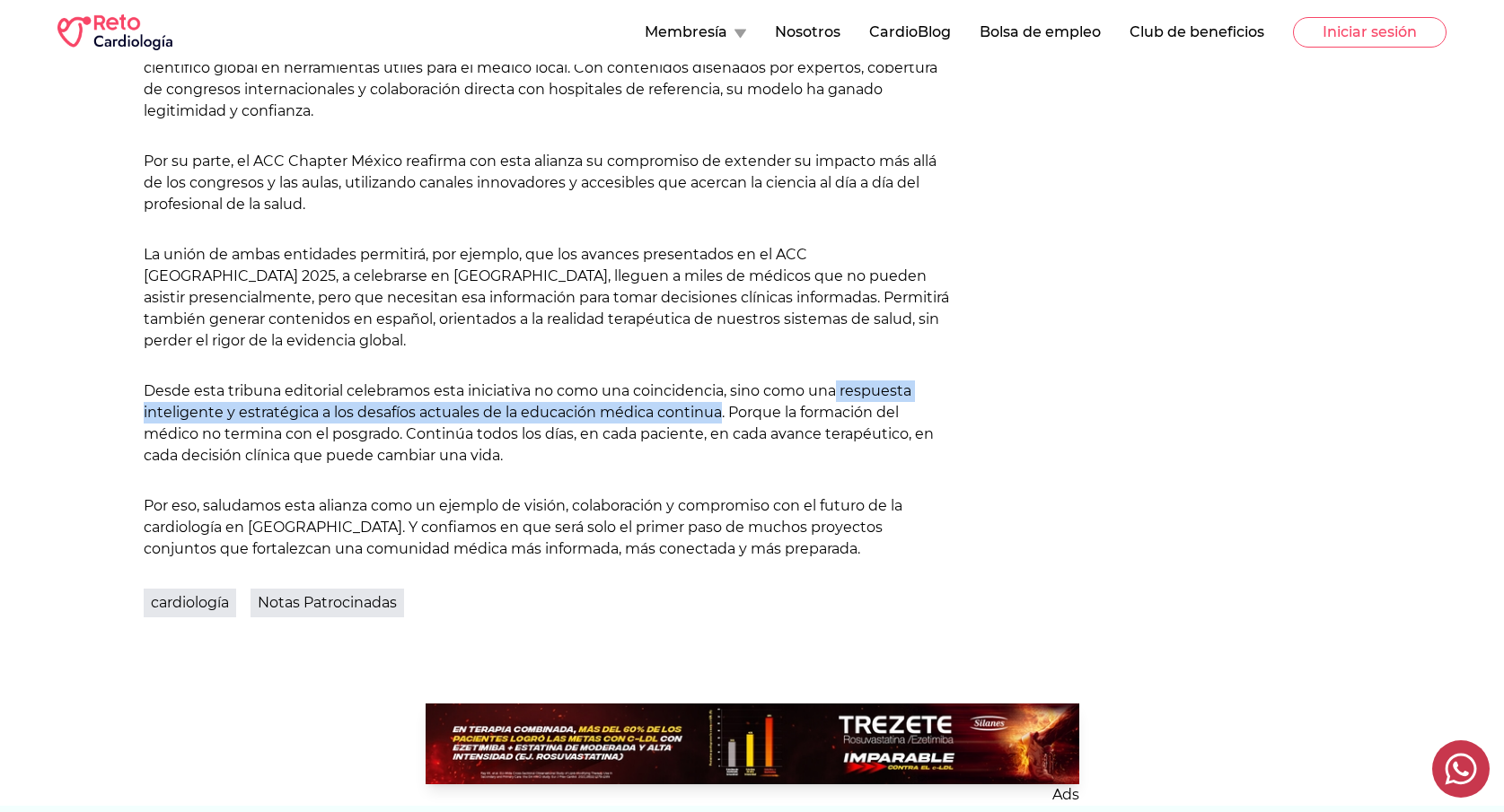
drag, startPoint x: 839, startPoint y: 356, endPoint x: 719, endPoint y: 380, distance: 122.4
click at [719, 381] on p "Desde esta tribuna editorial celebramos esta iniciativa no como una coincidenci…" at bounding box center [548, 424] width 810 height 86
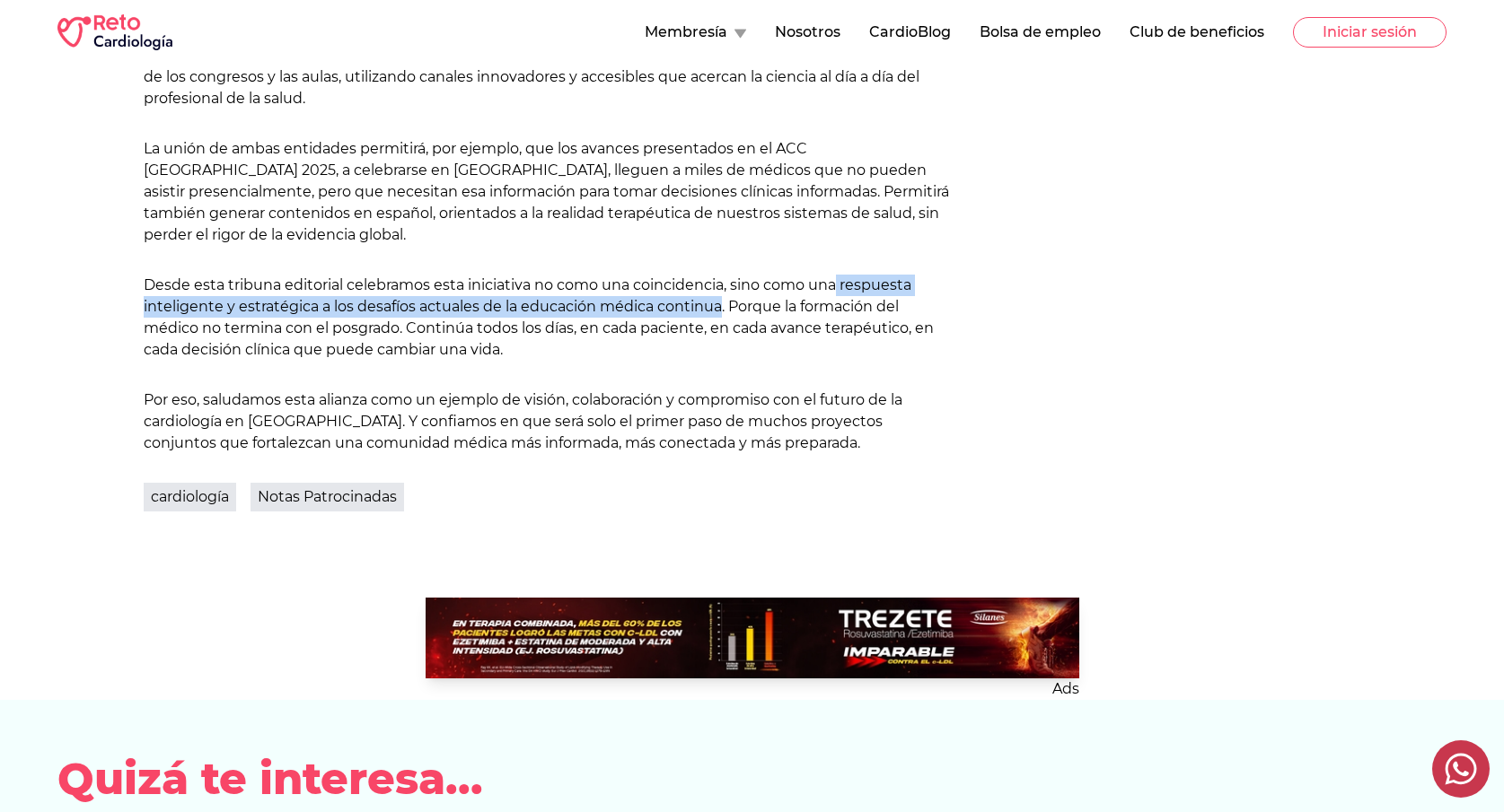
scroll to position [1408, 0]
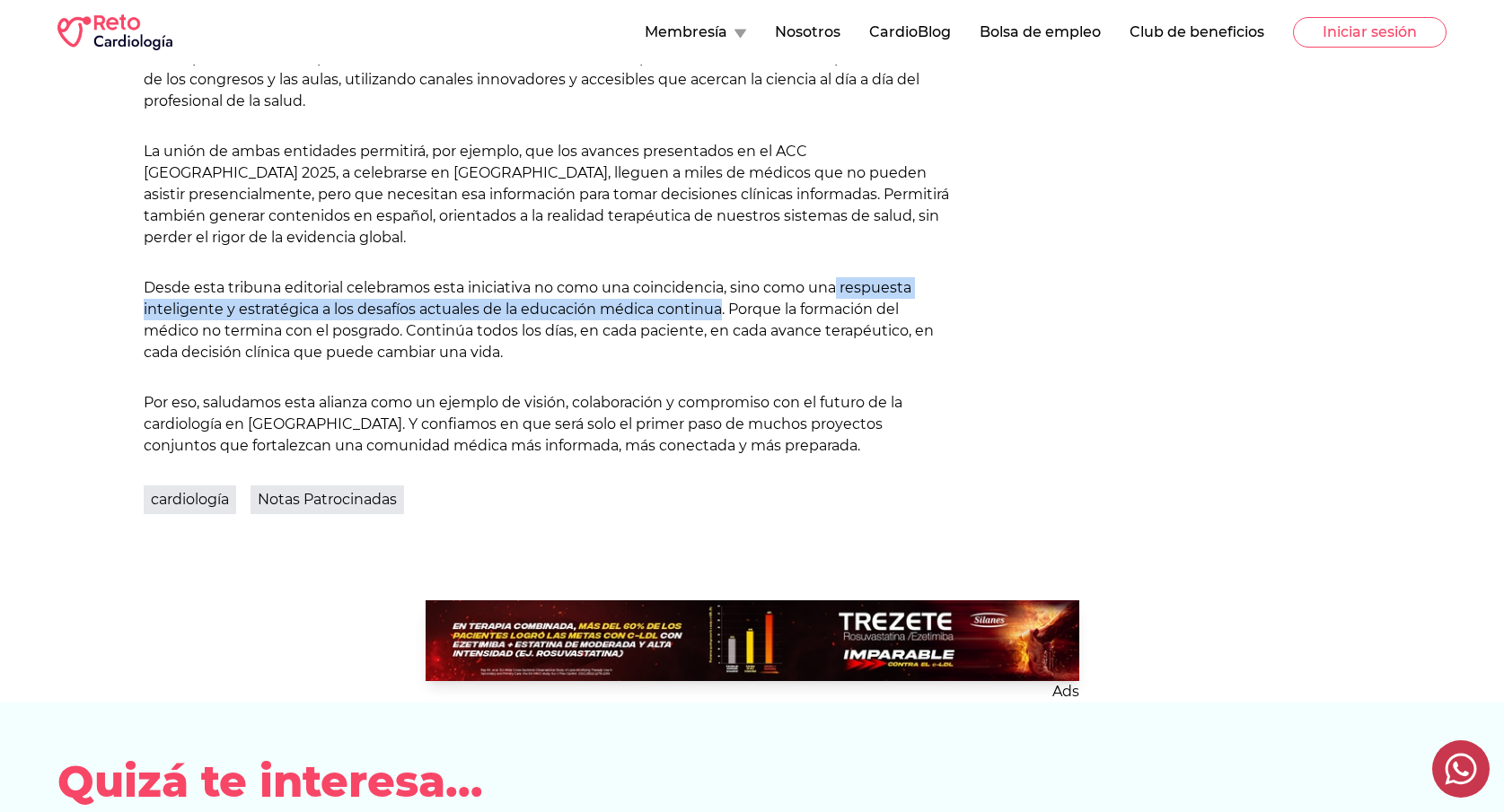
click at [693, 624] on 1 at bounding box center [752, 640] width 654 height 81
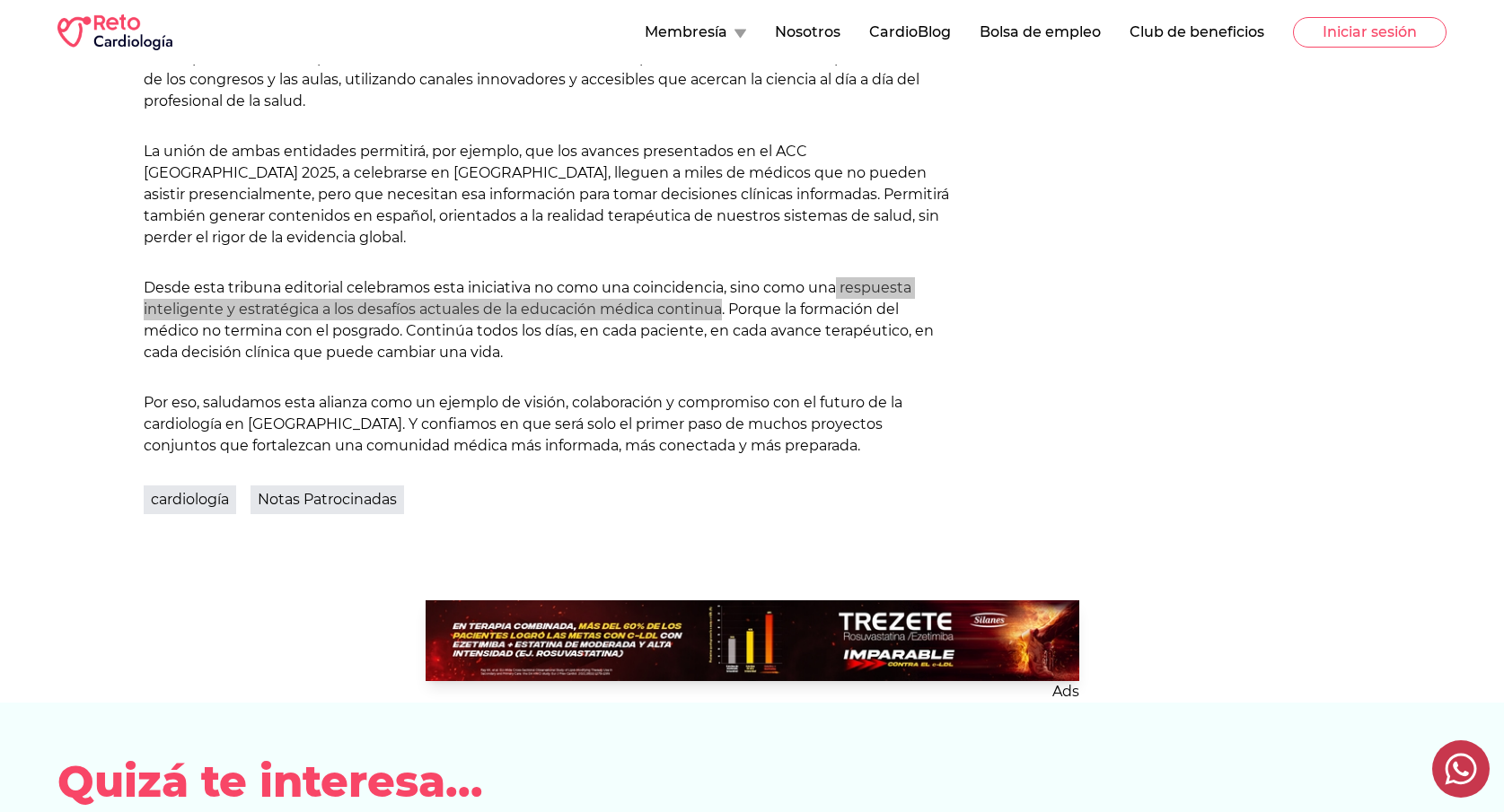
drag, startPoint x: 769, startPoint y: 606, endPoint x: 773, endPoint y: 1, distance: 605.0
click at [0, 0] on main "Membresía Nosotros CardioBlog Bolsa de empleo Club de beneficios Iniciar sesión…" at bounding box center [752, 87] width 1504 height 2990
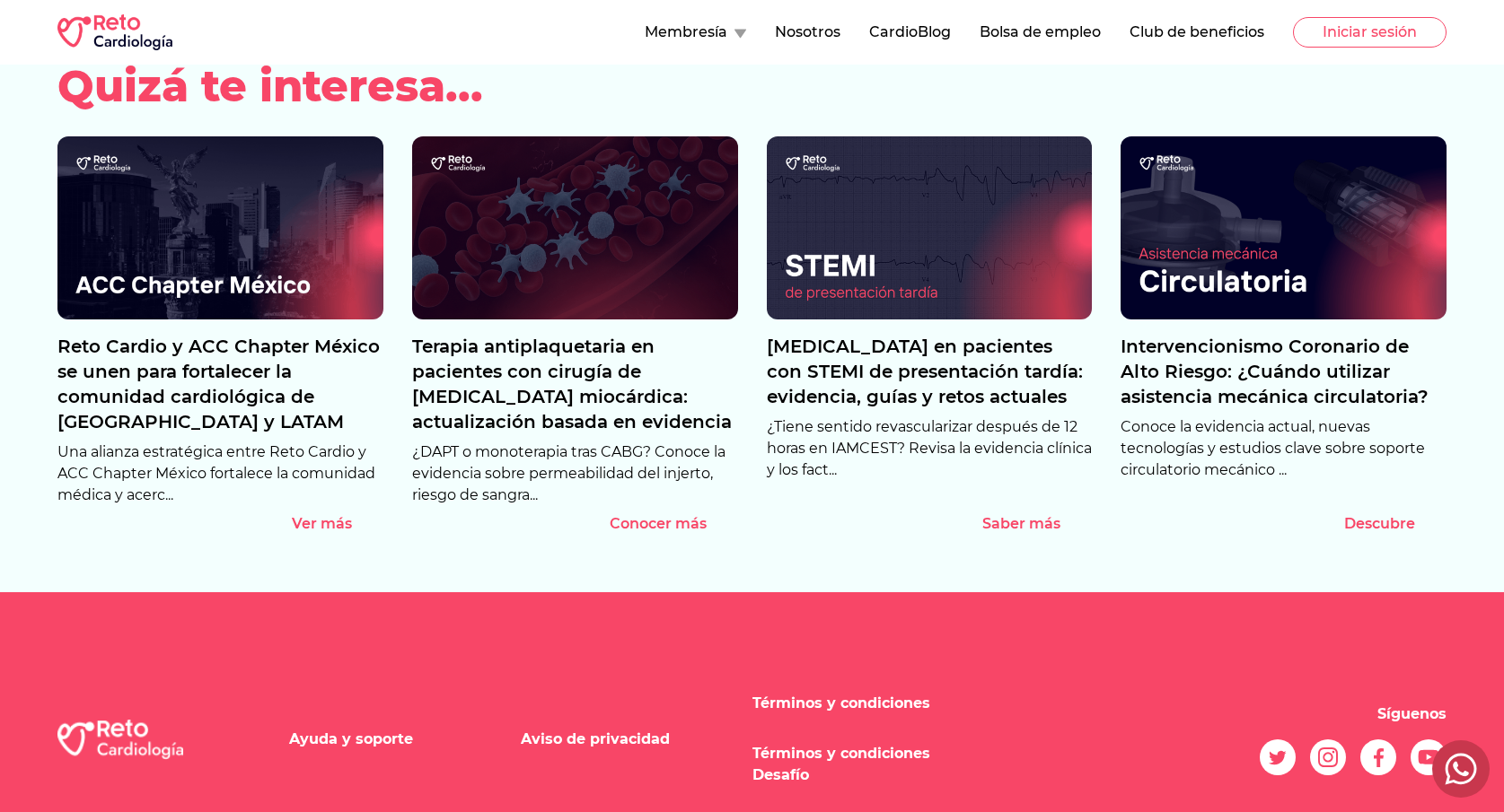
scroll to position [2141, 0]
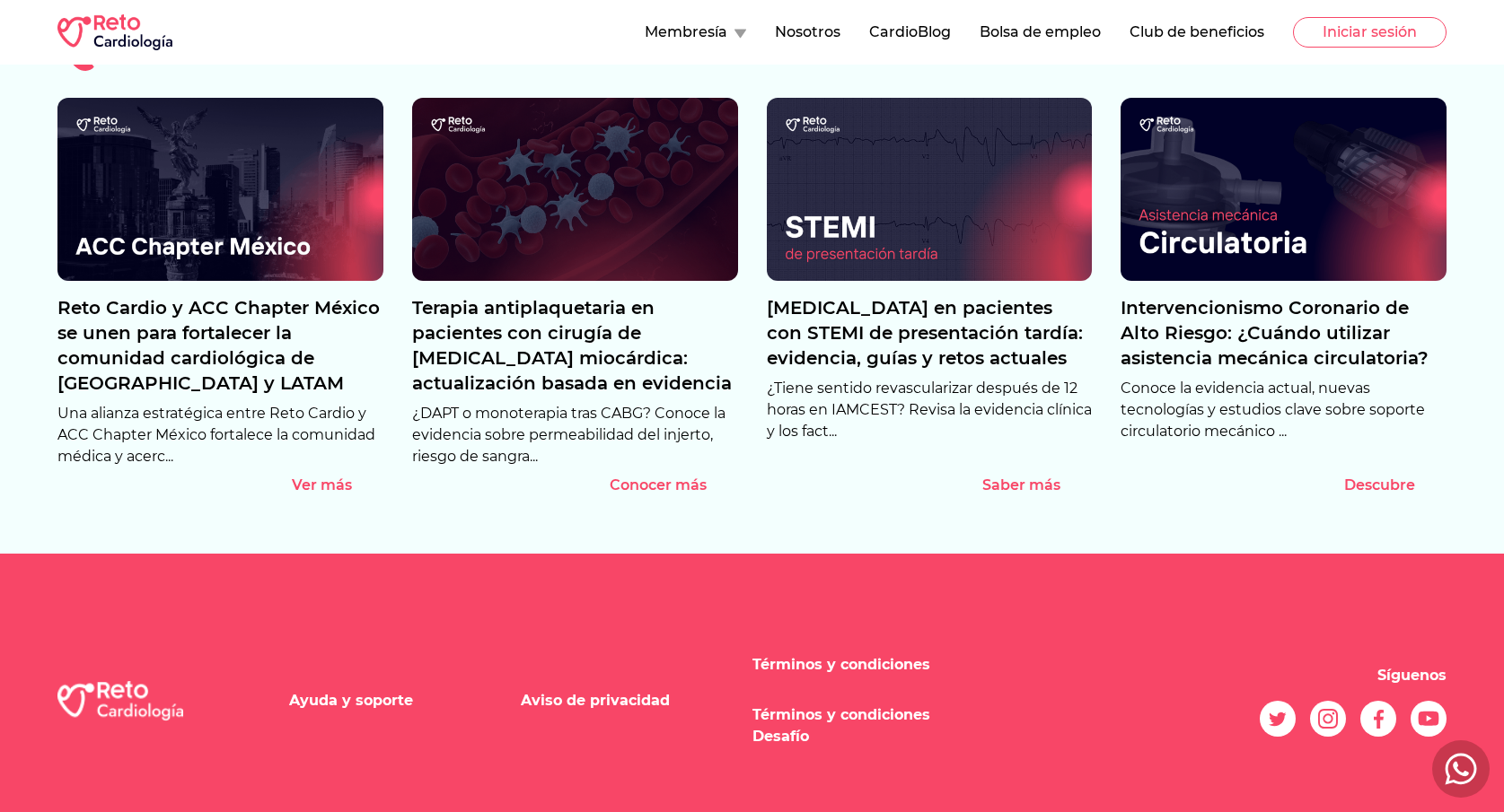
click at [1425, 712] on icon at bounding box center [1429, 719] width 21 height 15
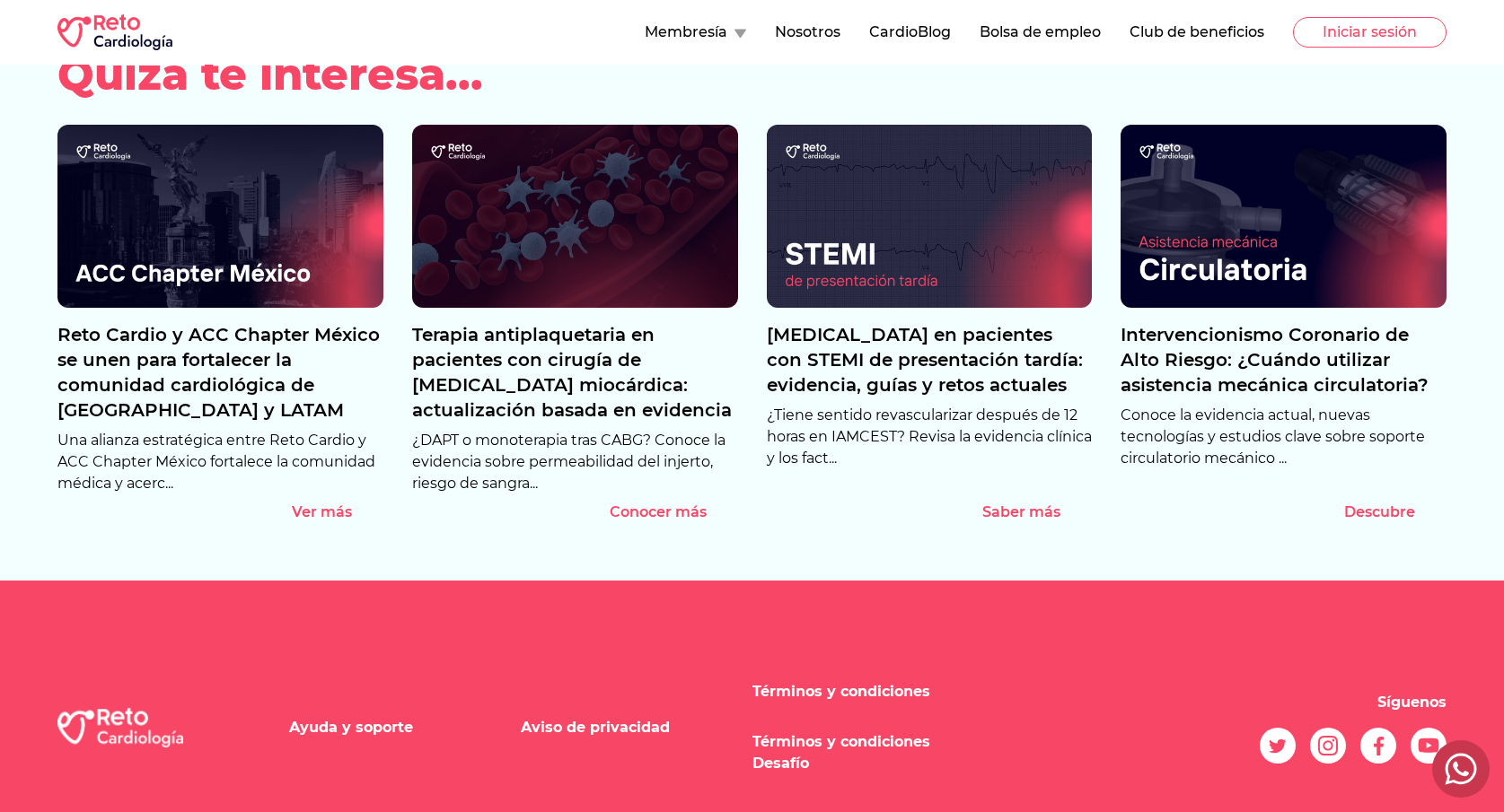
click at [1377, 737] on icon at bounding box center [1378, 746] width 10 height 19
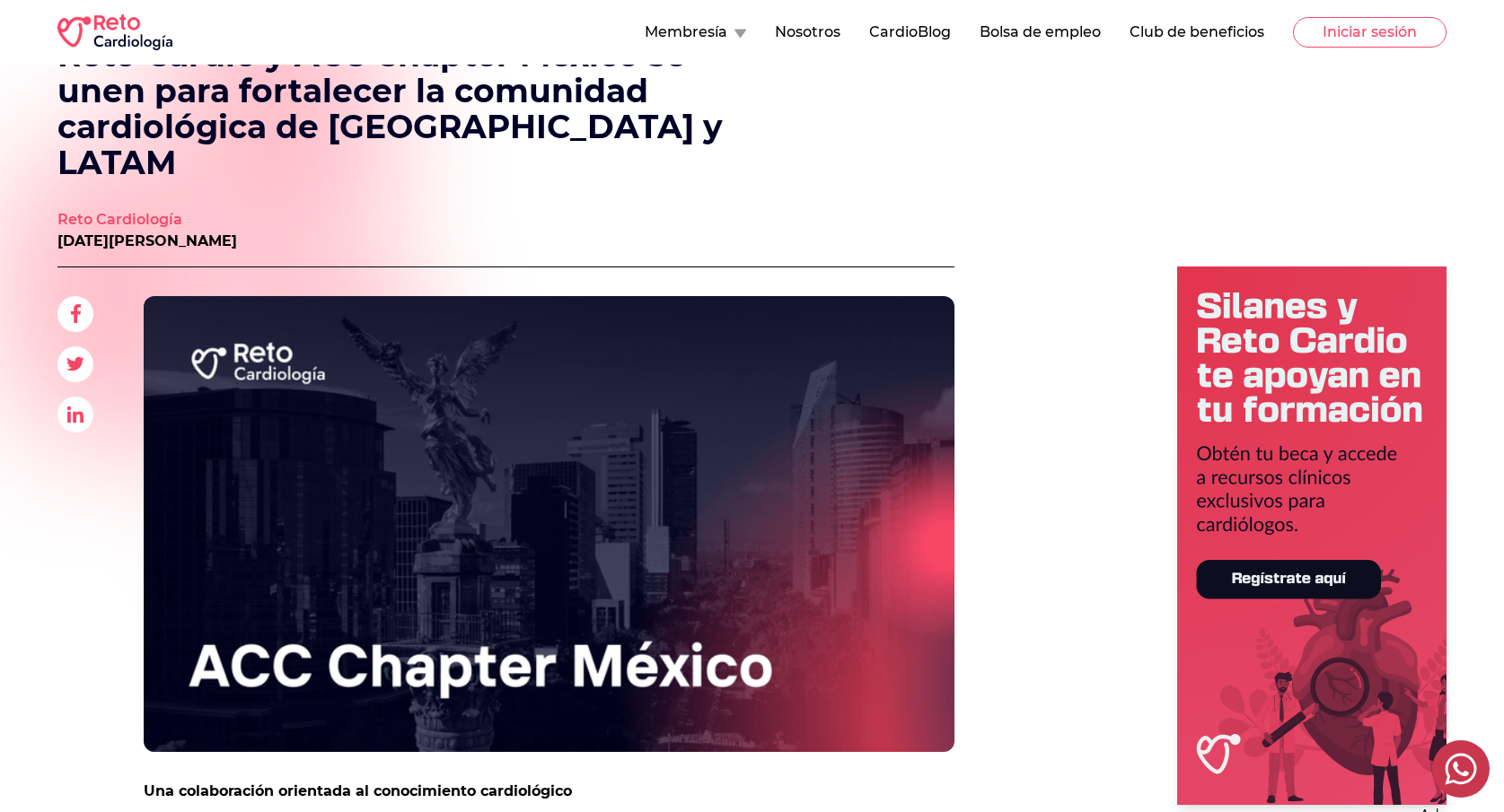
scroll to position [0, 0]
